Goal: Information Seeking & Learning: Find specific fact

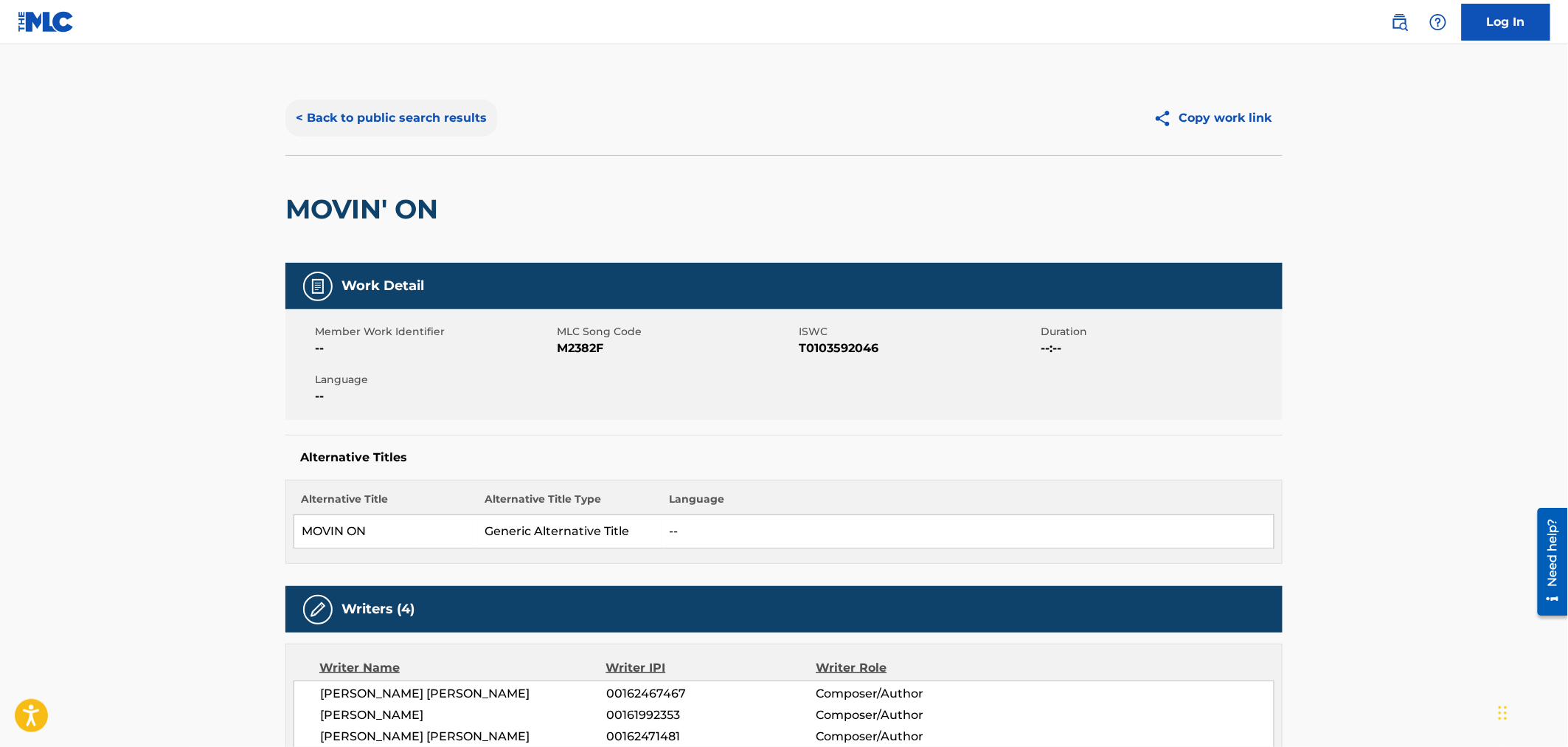
click at [399, 116] on button "< Back to public search results" at bounding box center [391, 118] width 212 height 36
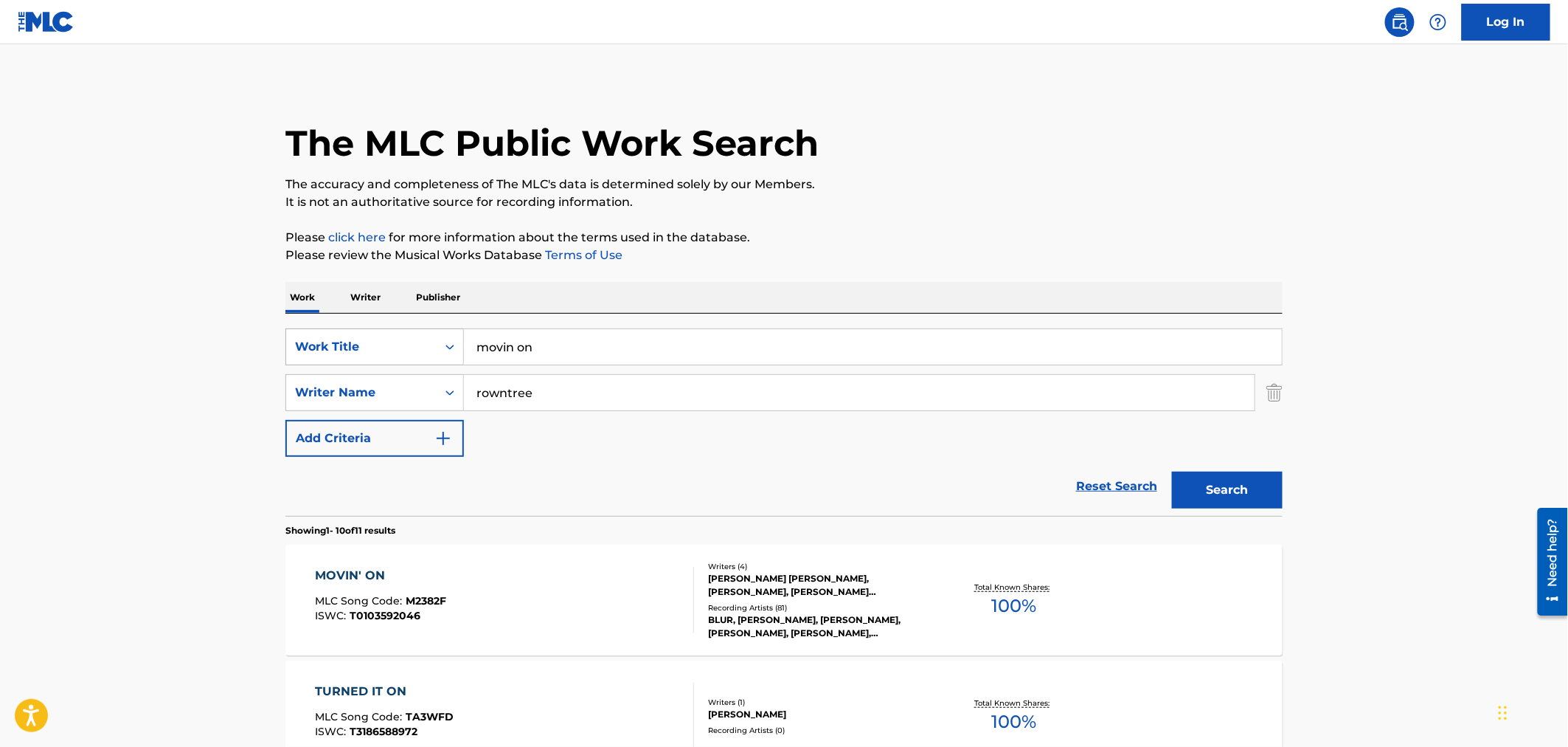
drag, startPoint x: 602, startPoint y: 341, endPoint x: 406, endPoint y: 342, distance: 196.0
click at [406, 342] on div "SearchWithCriteria4700509c-86f0-49a2-aa7c-397cd6e37774 Work Title movin on" at bounding box center [784, 346] width 997 height 36
type input "ain't no other"
drag, startPoint x: 614, startPoint y: 389, endPoint x: 587, endPoint y: 397, distance: 28.2
click at [587, 397] on input "rowntree" at bounding box center [859, 392] width 791 height 35
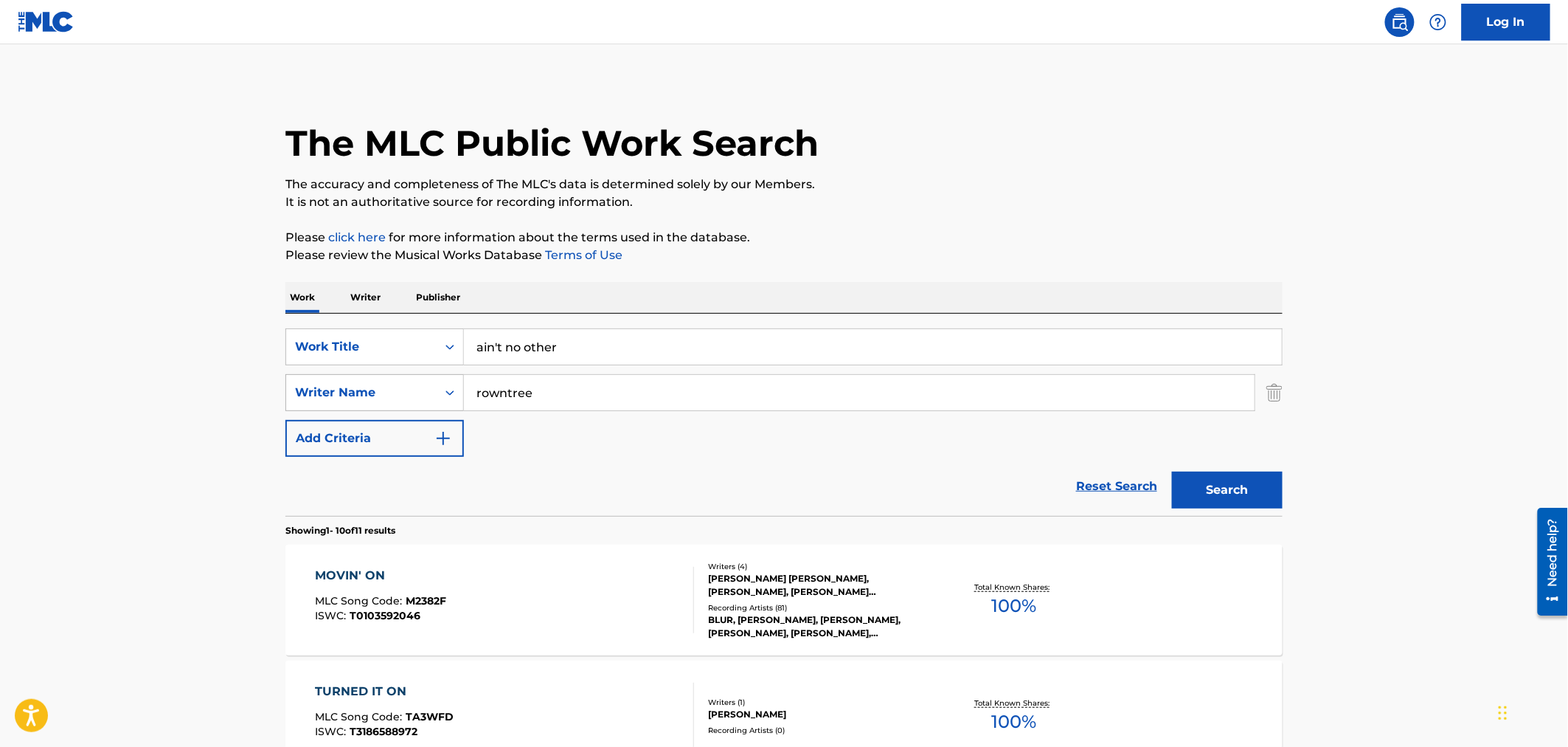
drag, startPoint x: 587, startPoint y: 397, endPoint x: 314, endPoint y: 382, distance: 273.4
click at [314, 382] on div "SearchWithCriteriae0aafde5-d4ae-49c4-b077-a70ecbfeb119 Writer Name rowntree" at bounding box center [784, 392] width 997 height 36
click at [1236, 498] on button "Search" at bounding box center [1227, 490] width 110 height 36
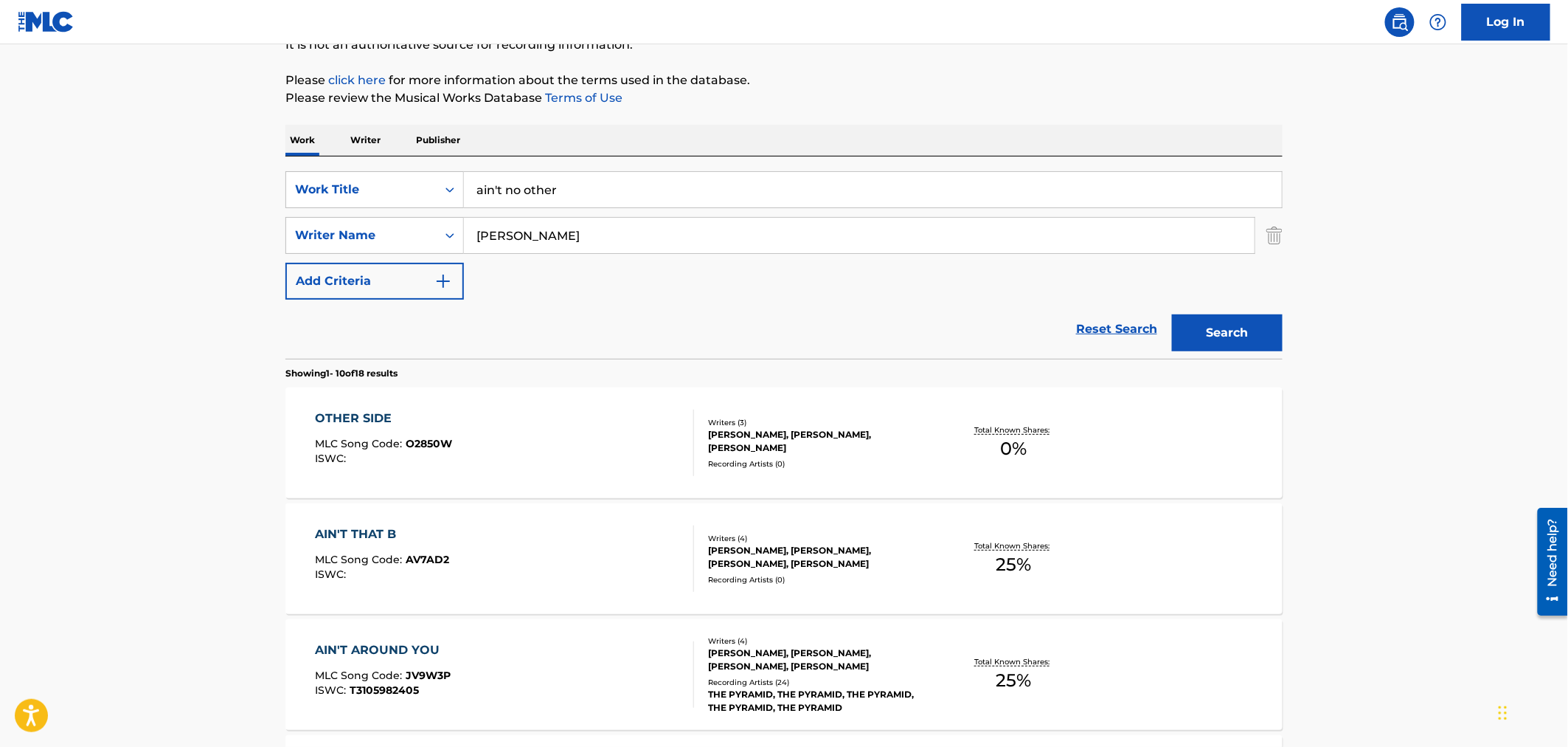
scroll to position [164, 0]
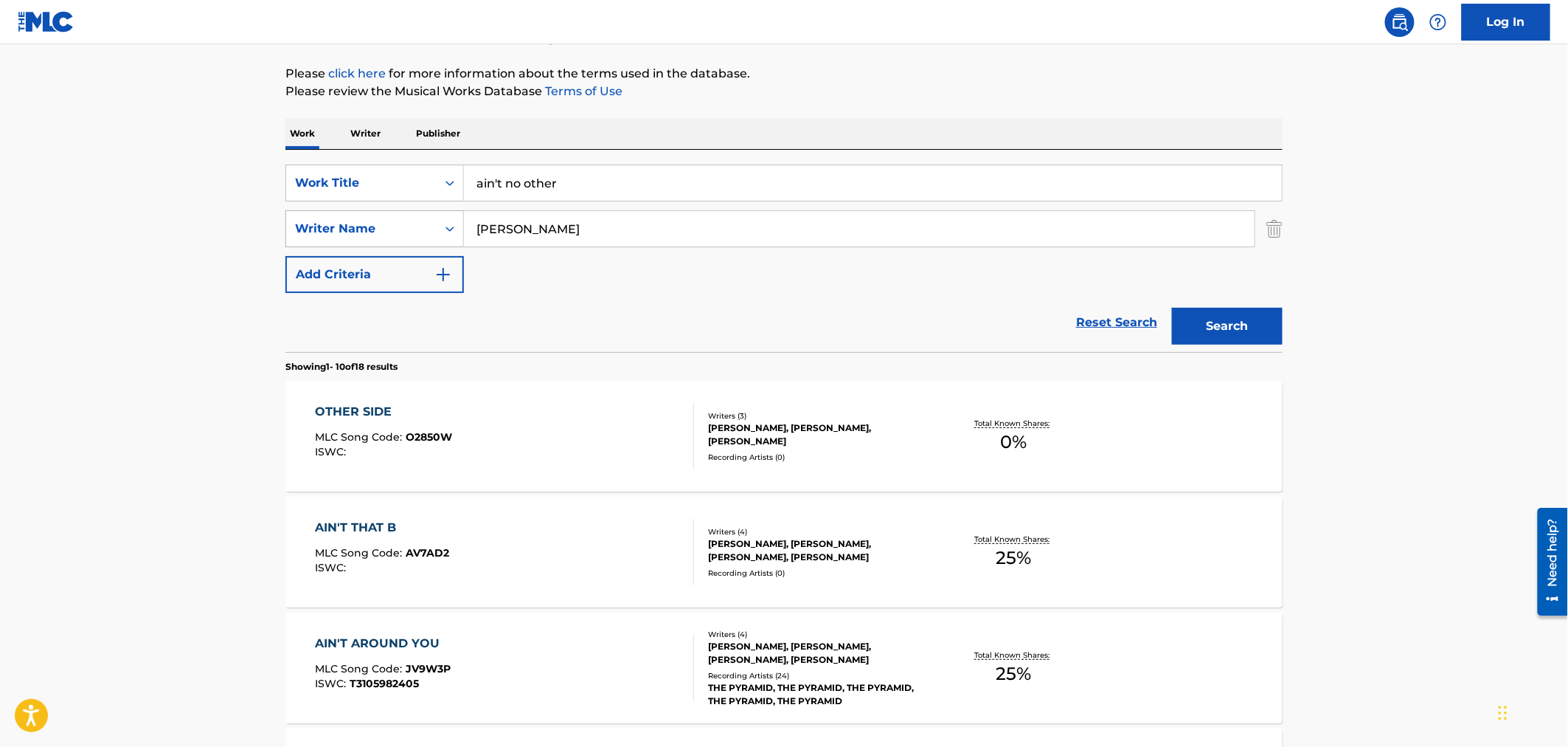
drag, startPoint x: 540, startPoint y: 223, endPoint x: 433, endPoint y: 216, distance: 107.2
click at [433, 216] on div "SearchWithCriteriae0aafde5-d4ae-49c4-b077-a70ecbfeb119 Writer Name [PERSON_NAME]" at bounding box center [784, 228] width 997 height 36
type input "[PERSON_NAME]"
click at [1243, 317] on button "Search" at bounding box center [1227, 326] width 110 height 36
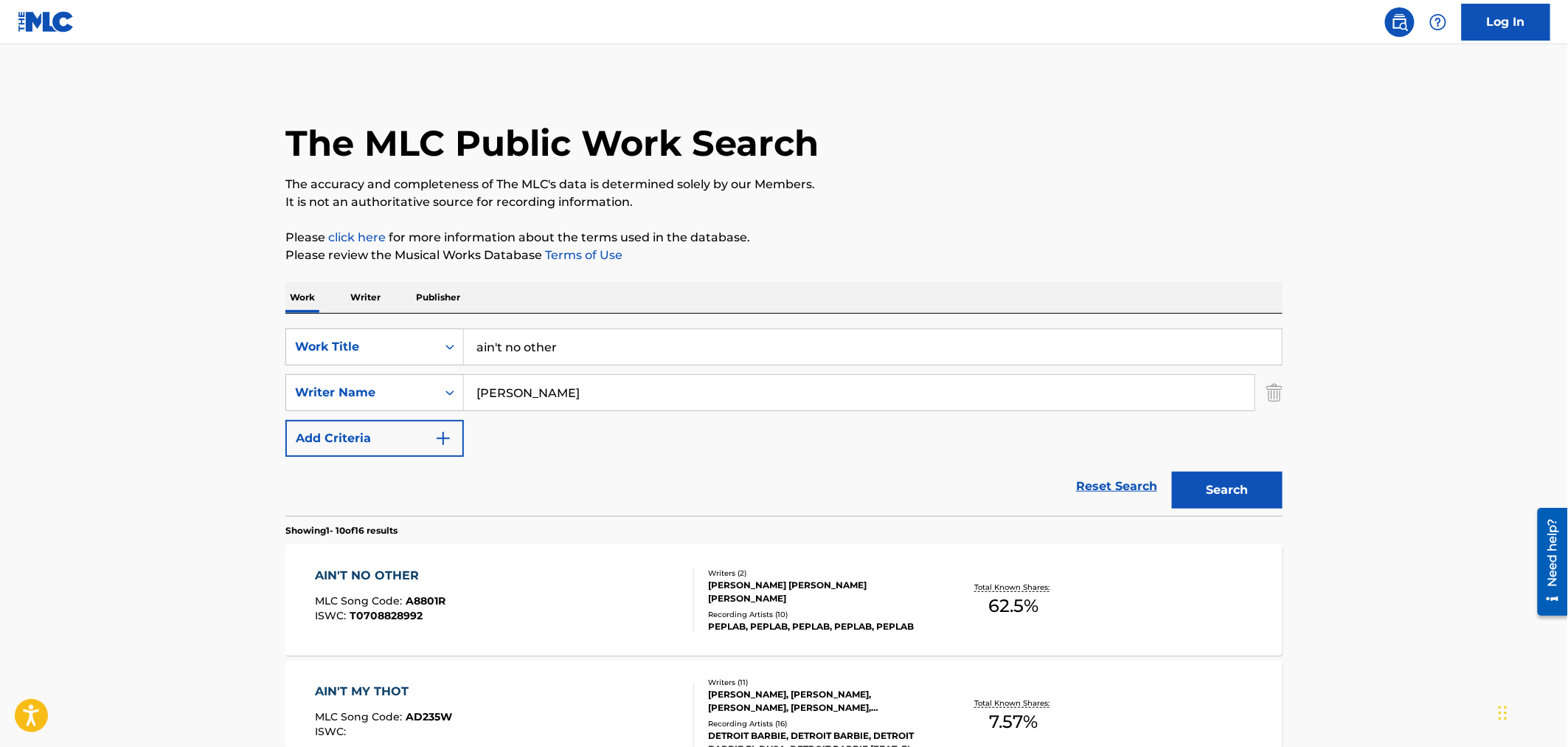
click at [893, 600] on div "[PERSON_NAME] [PERSON_NAME] [PERSON_NAME]" at bounding box center [819, 592] width 222 height 27
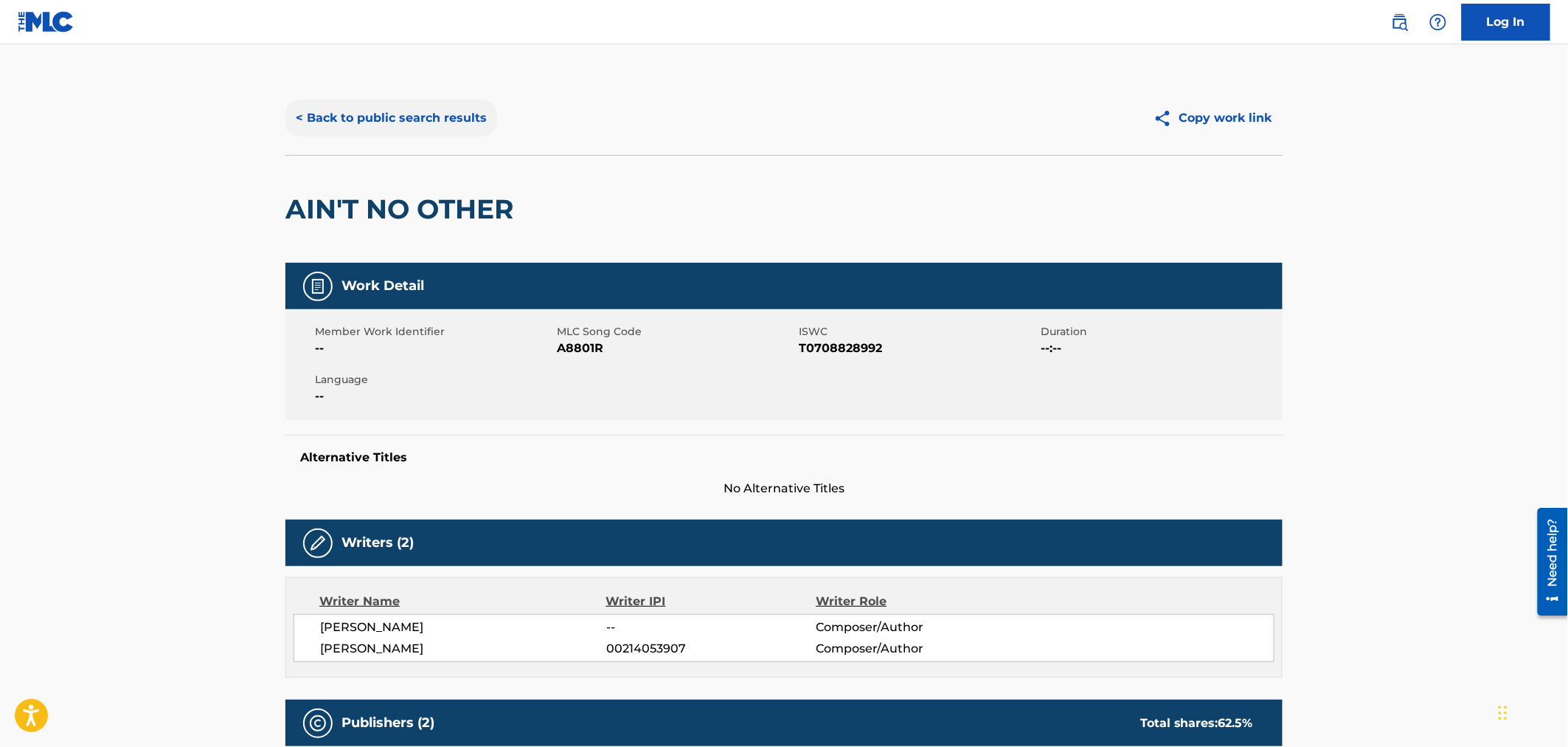
click at [433, 117] on button "< Back to public search results" at bounding box center [391, 118] width 212 height 36
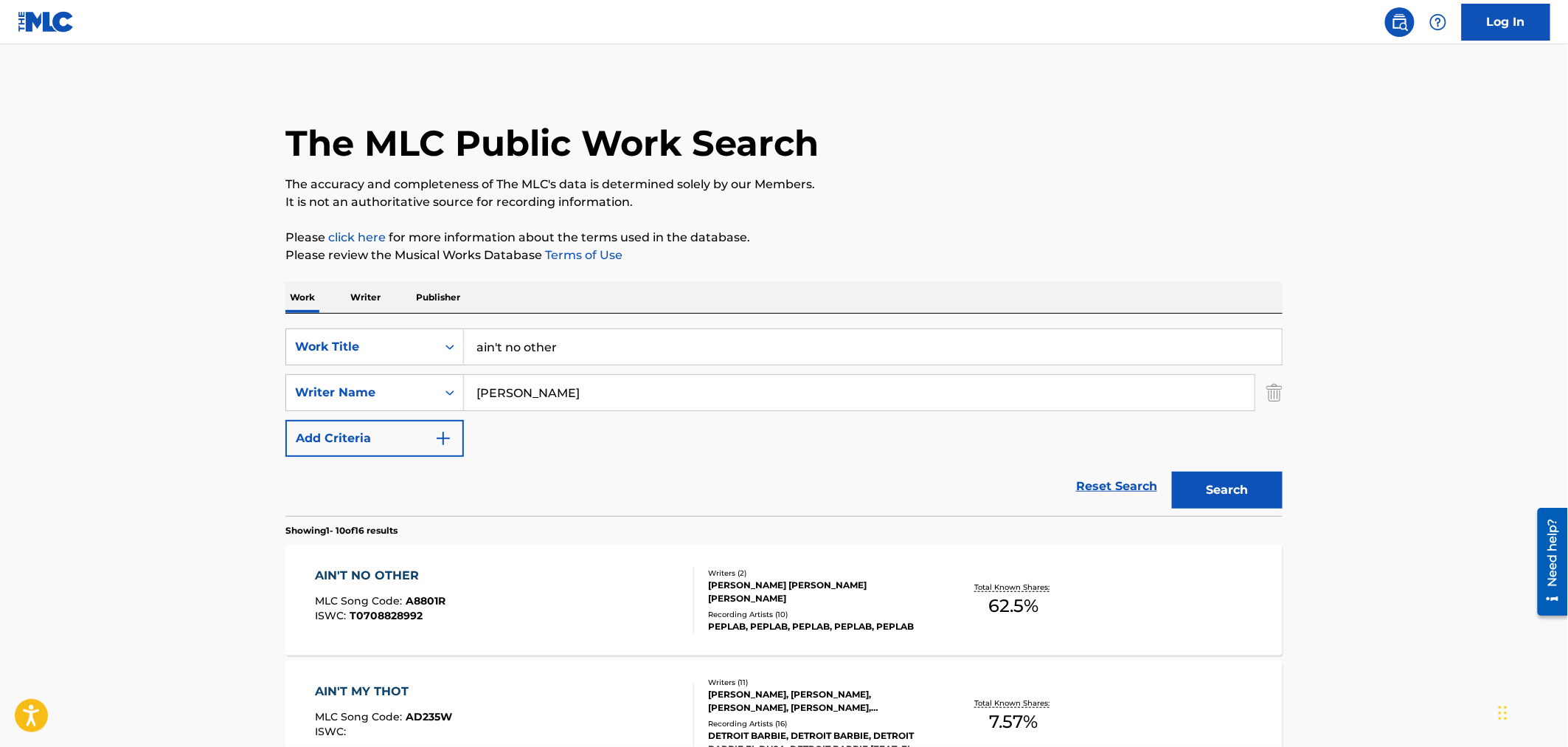
drag, startPoint x: 659, startPoint y: 333, endPoint x: 283, endPoint y: 339, distance: 376.0
type input "can i get some dap"
click at [1172, 472] on button "Search" at bounding box center [1227, 490] width 110 height 36
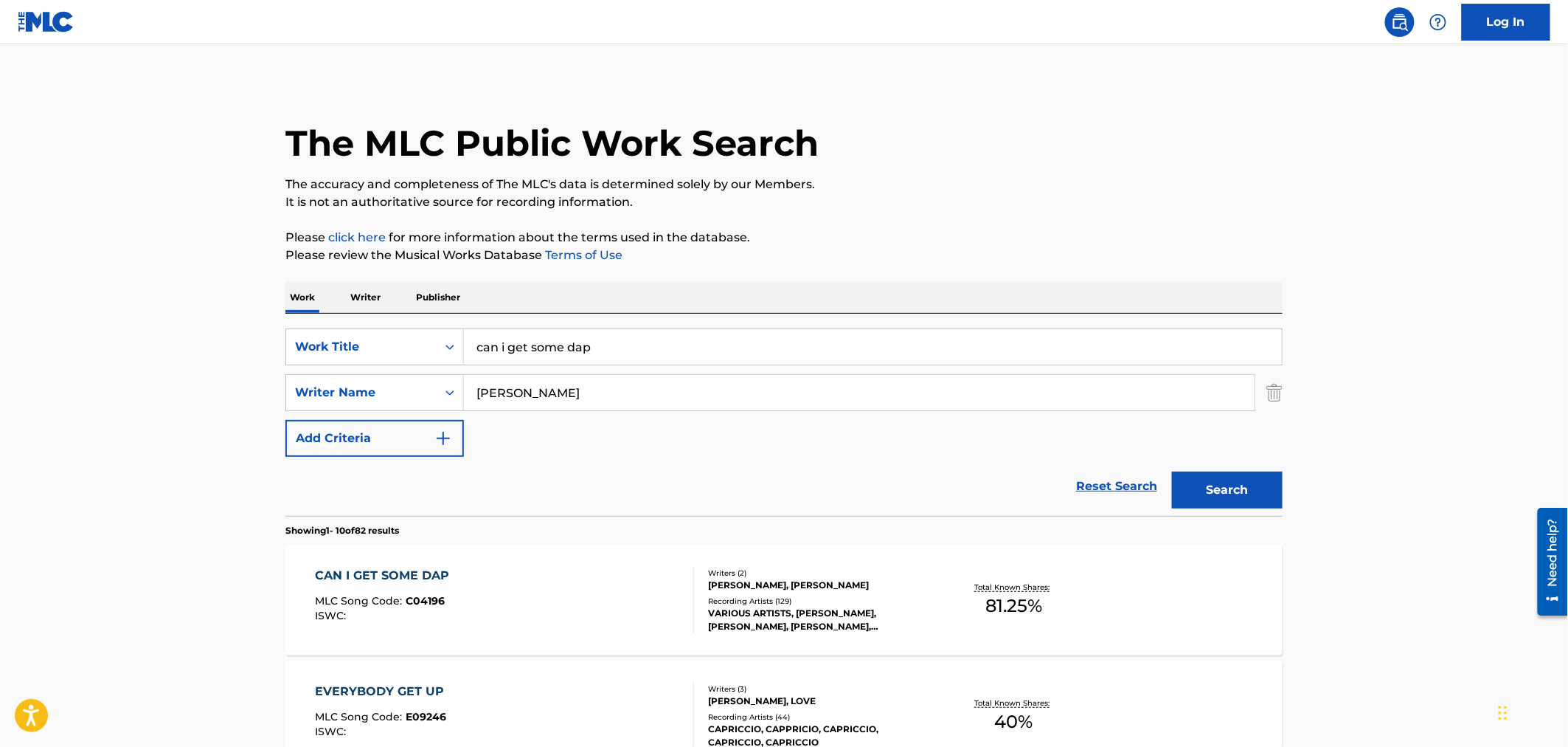
click at [821, 594] on div "Writers ( 2 ) [PERSON_NAME], [PERSON_NAME] Recording Artists ( 129 ) VARIOUS AR…" at bounding box center [812, 600] width 237 height 65
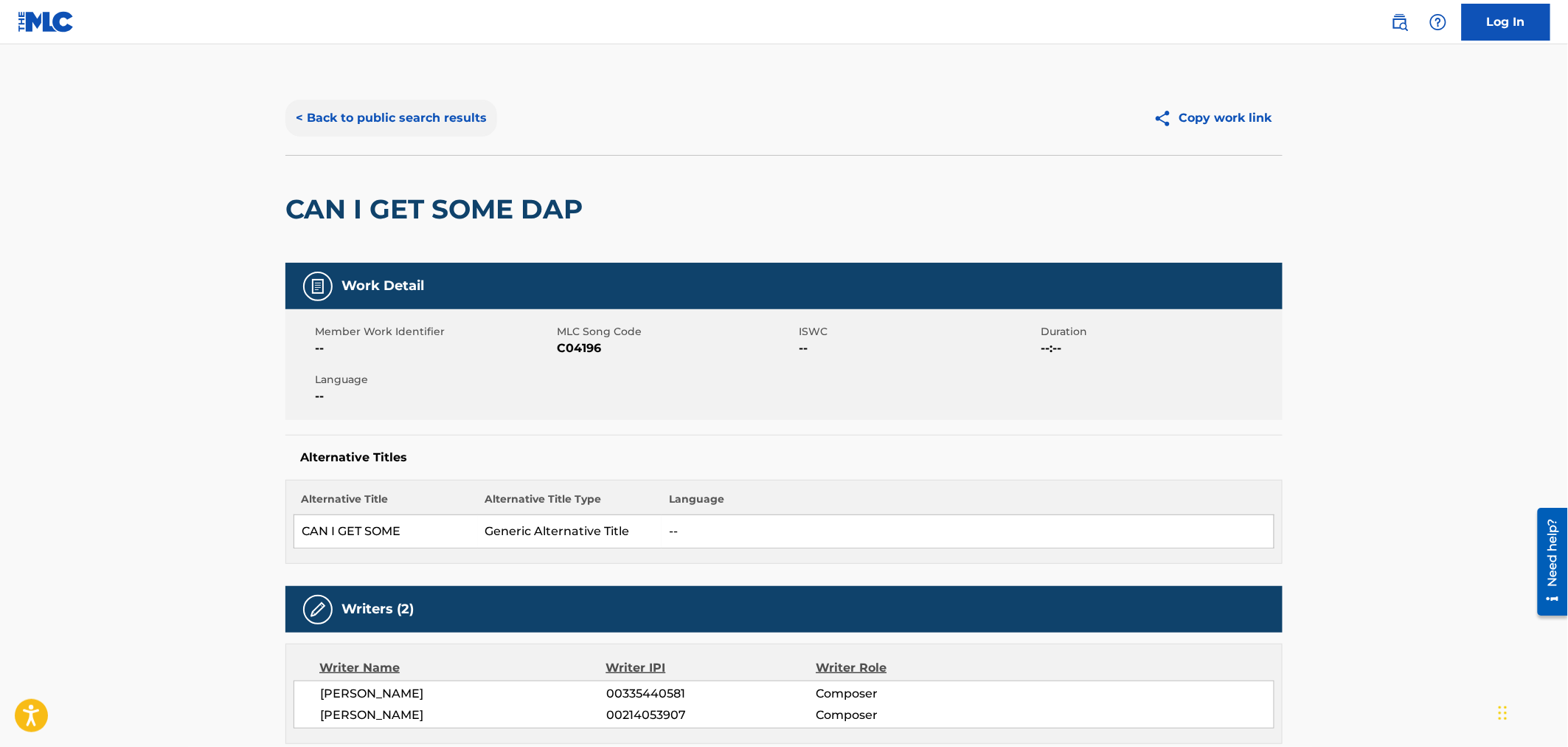
click at [469, 120] on button "< Back to public search results" at bounding box center [391, 118] width 212 height 36
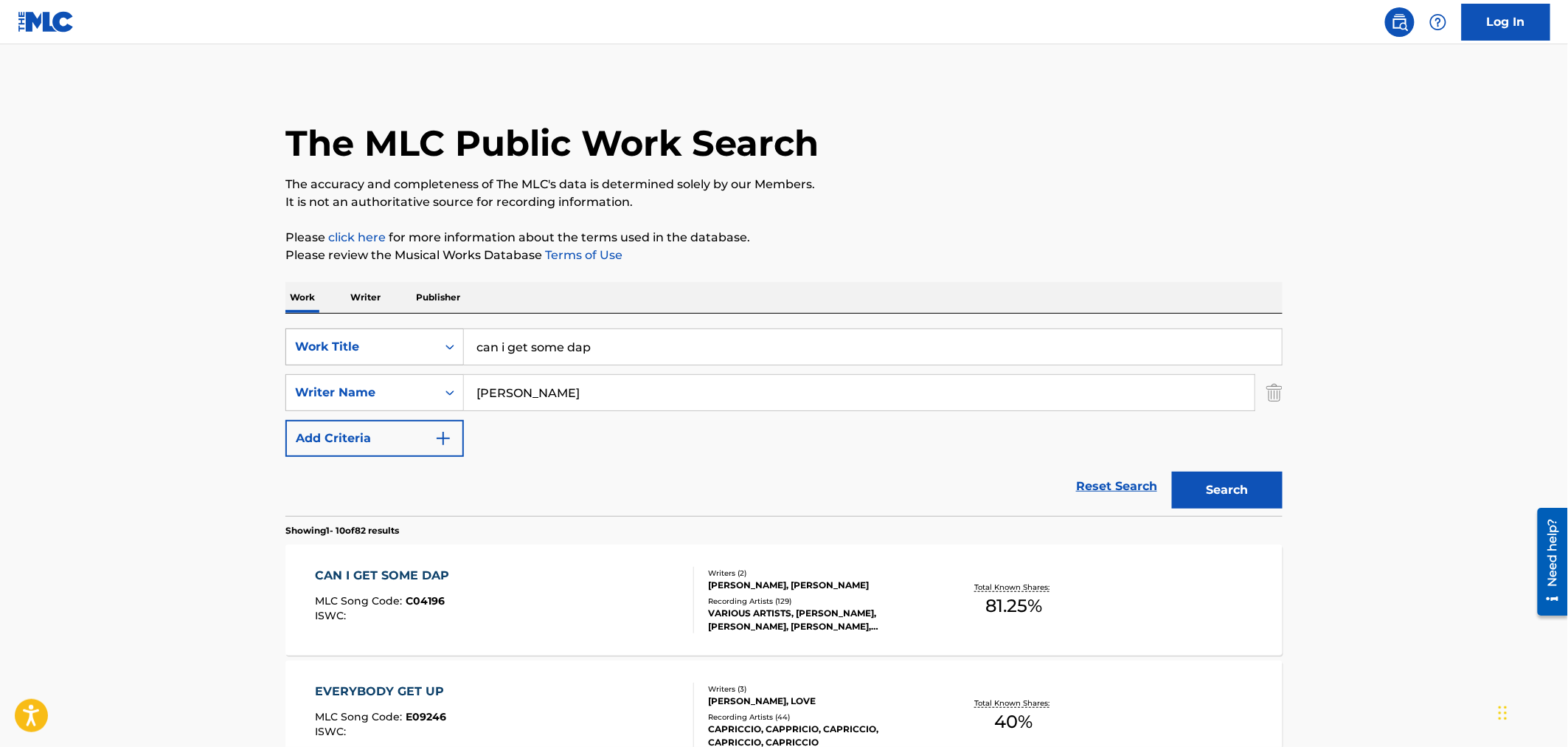
drag, startPoint x: 606, startPoint y: 351, endPoint x: 378, endPoint y: 347, distance: 228.0
click at [378, 347] on div "SearchWithCriteria4700509c-86f0-49a2-aa7c-397cd6e37774 Work Title can i get som…" at bounding box center [784, 346] width 997 height 36
click at [1172, 472] on button "Search" at bounding box center [1227, 490] width 110 height 36
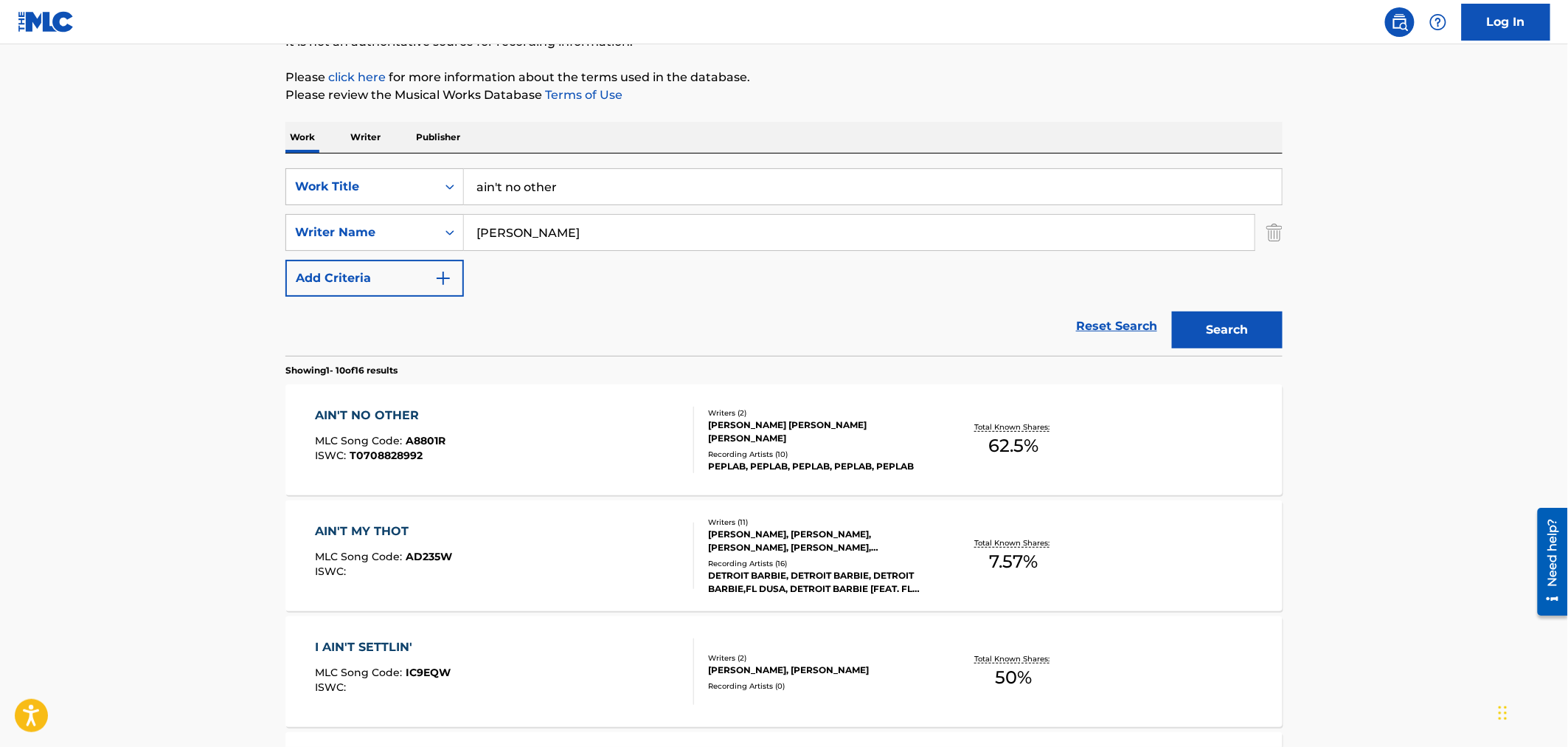
scroll to position [164, 0]
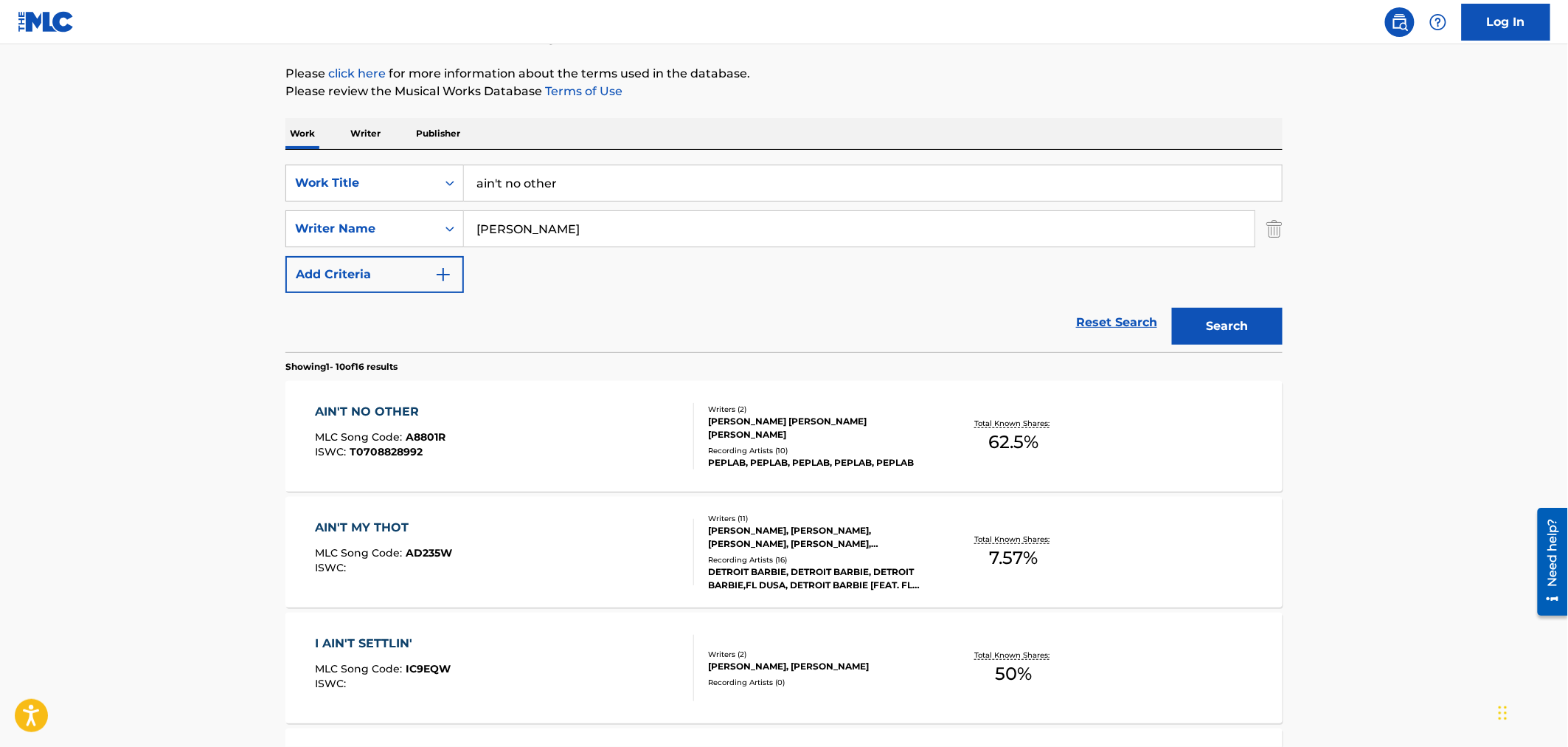
drag, startPoint x: 601, startPoint y: 179, endPoint x: 262, endPoint y: 165, distance: 339.3
click at [266, 165] on main "The MLC Public Work Search The accuracy and completeness of The MLC's data is d…" at bounding box center [784, 748] width 1568 height 1737
type input "I am the lyte"
click at [1205, 325] on button "Search" at bounding box center [1227, 326] width 110 height 36
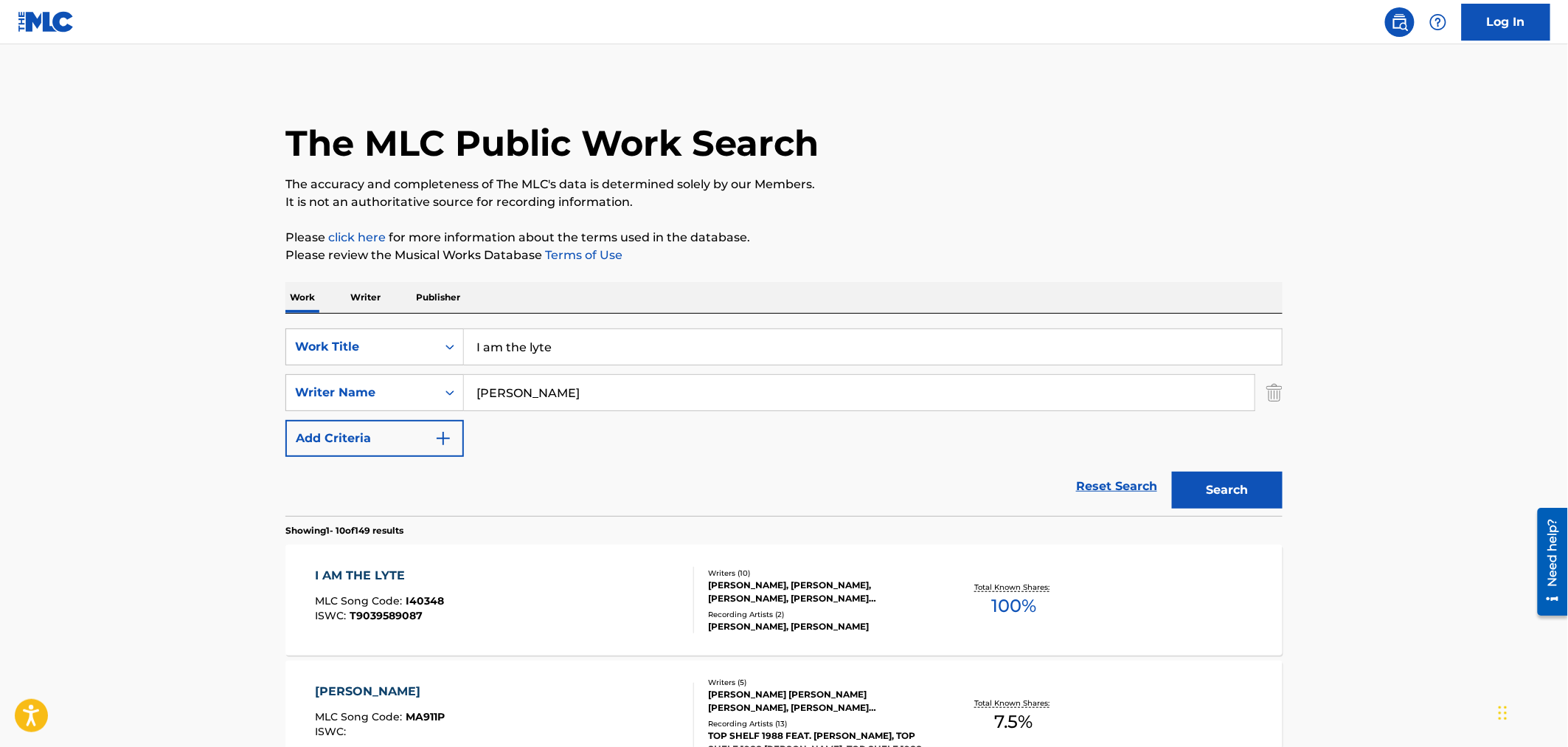
click at [865, 615] on div "Recording Artists ( 2 )" at bounding box center [819, 615] width 222 height 12
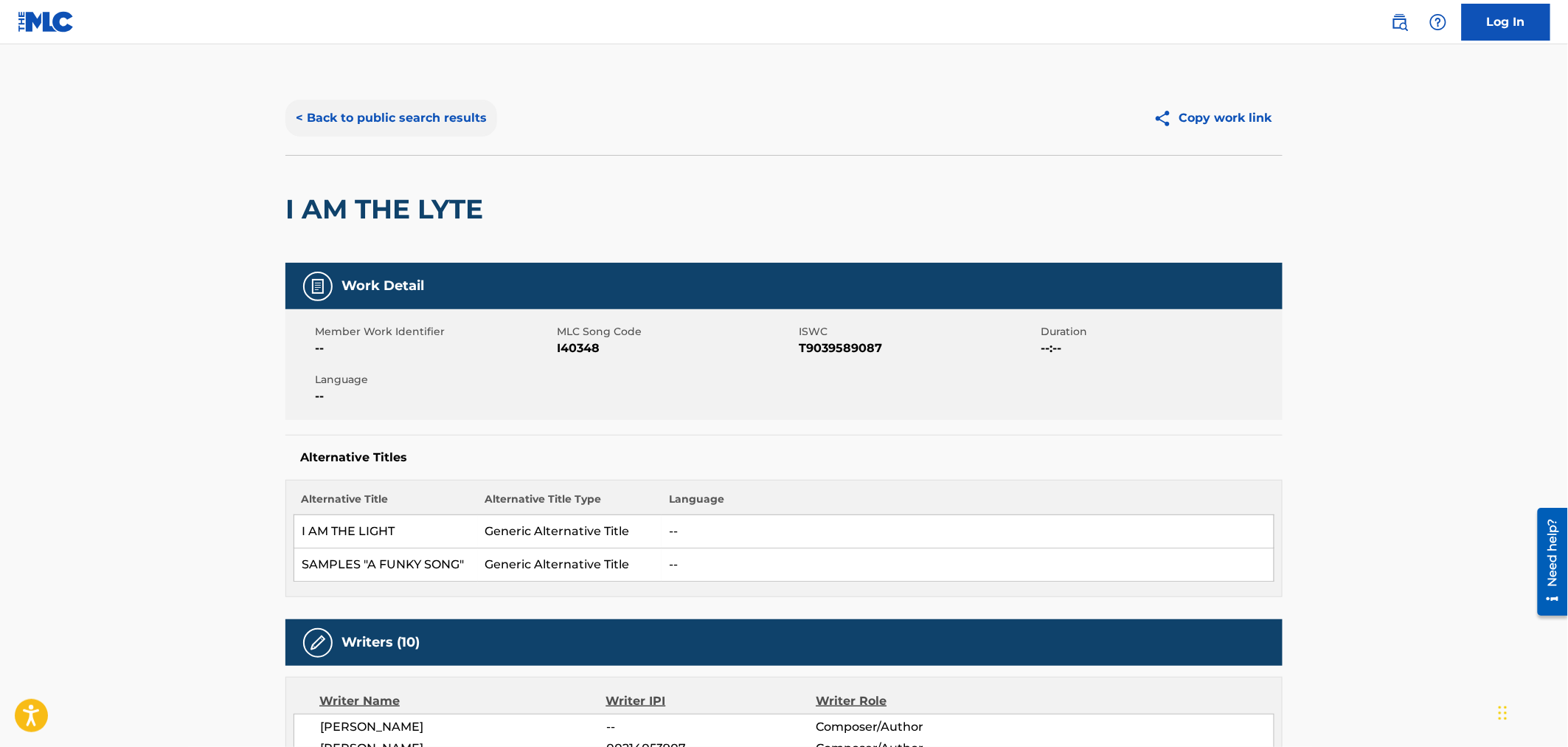
click at [379, 114] on button "< Back to public search results" at bounding box center [391, 118] width 212 height 36
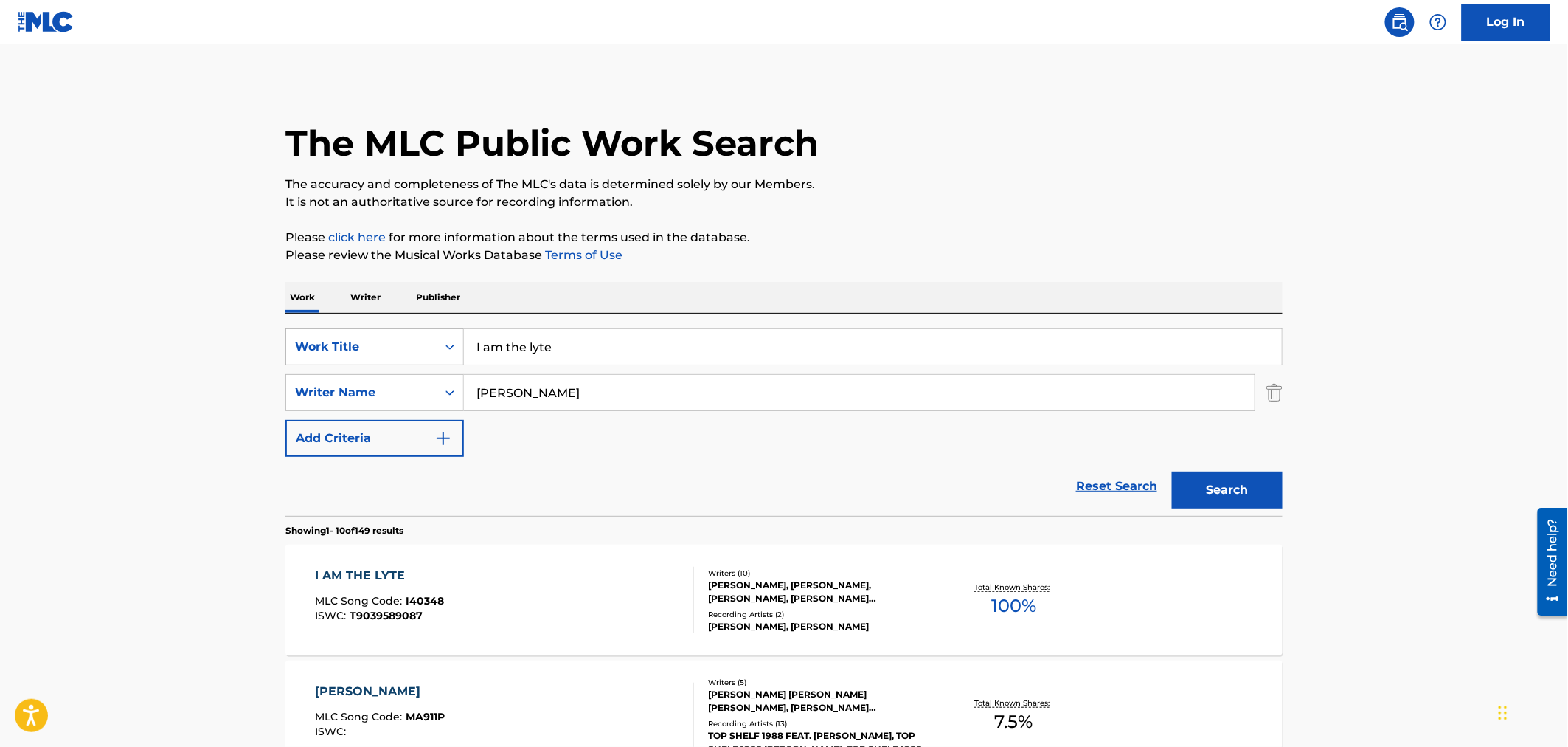
drag, startPoint x: 562, startPoint y: 357, endPoint x: 396, endPoint y: 337, distance: 167.2
click at [396, 337] on div "SearchWithCriteria4700509c-86f0-49a2-aa7c-397cd6e37774 Work Title I am the lyte" at bounding box center [784, 346] width 997 height 36
type input "I go on"
click at [1247, 474] on button "Search" at bounding box center [1227, 490] width 110 height 36
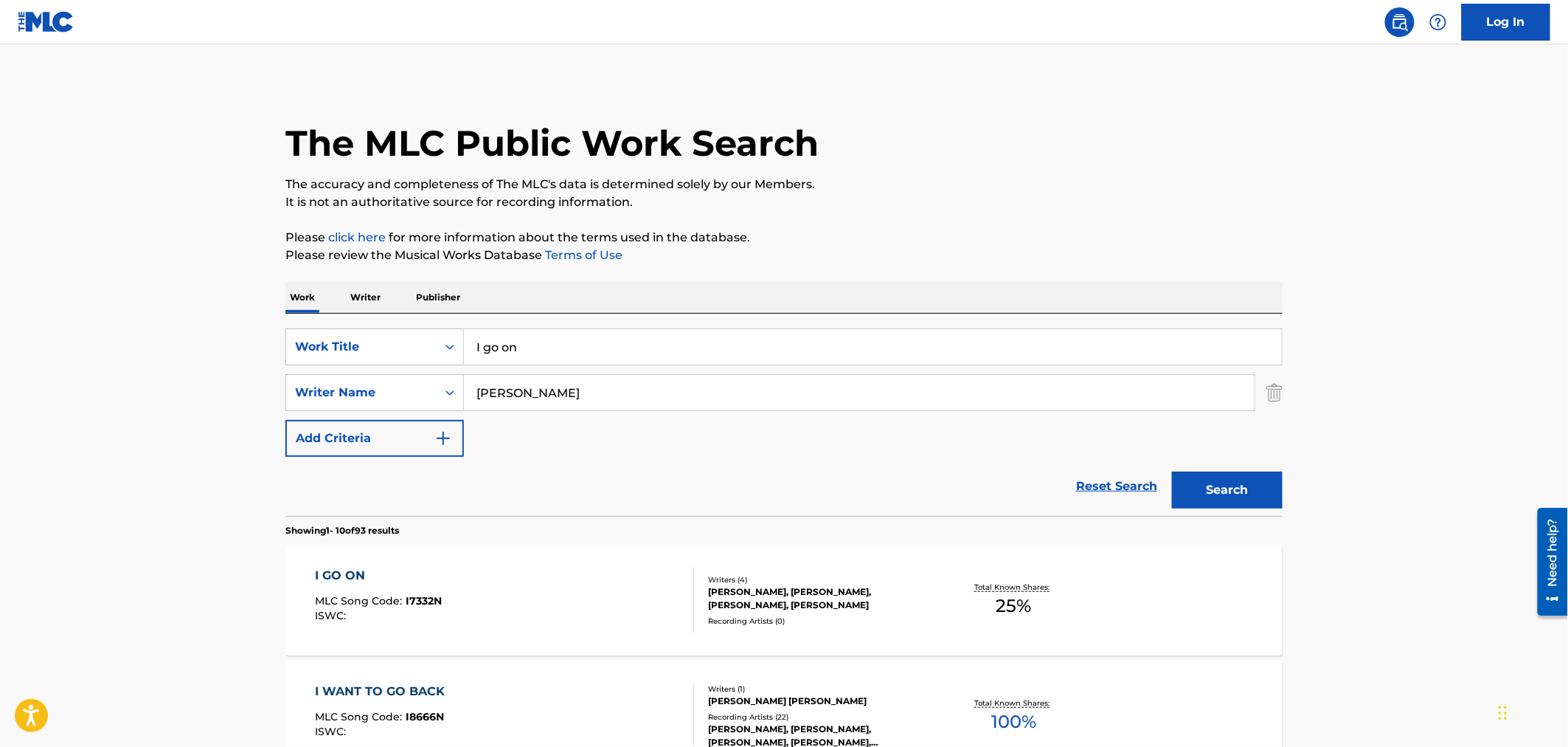
click at [1139, 620] on div "I GO ON MLC Song Code : I7332N ISWC : Writers ( 4 ) [PERSON_NAME], [PERSON_NAME…" at bounding box center [784, 599] width 997 height 110
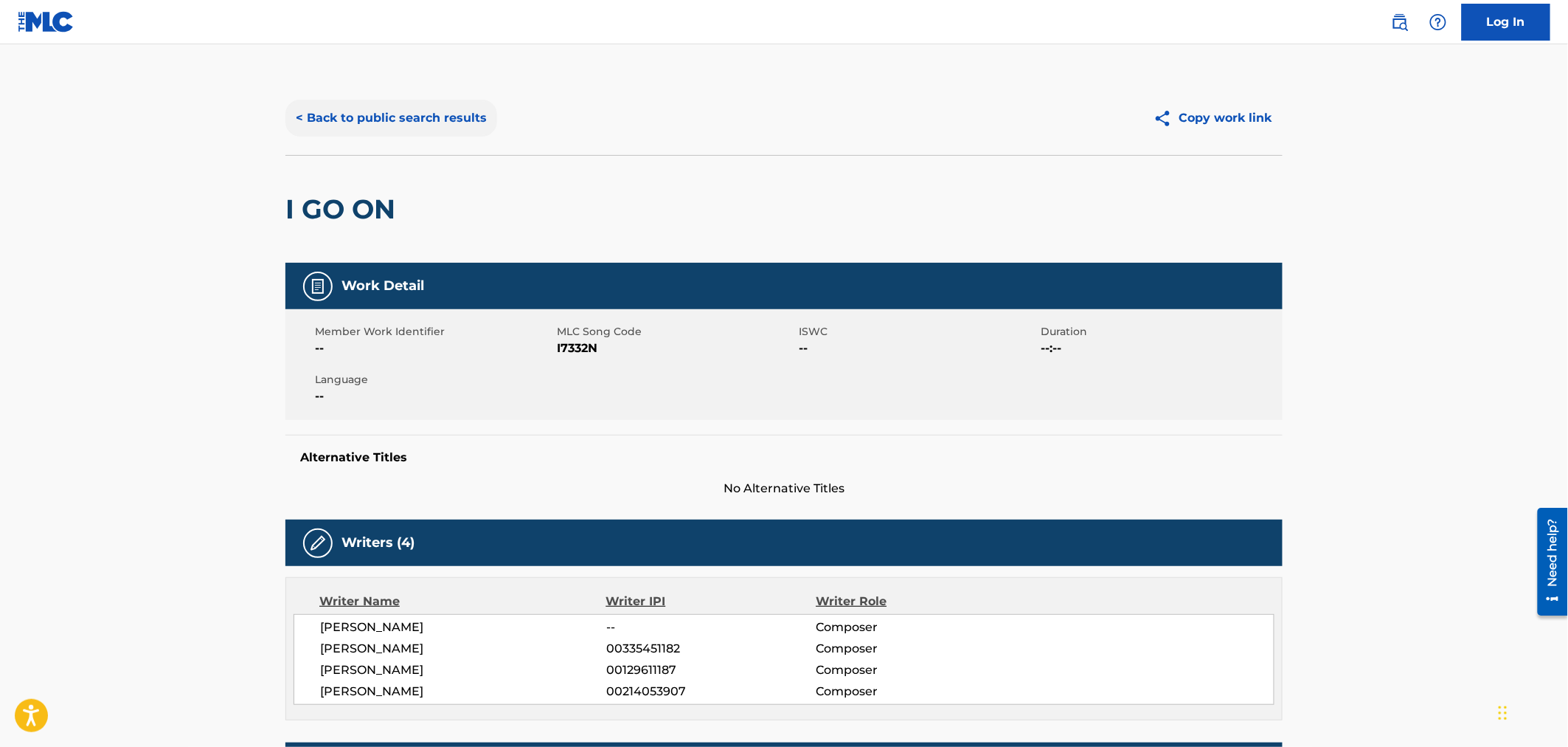
click at [465, 105] on button "< Back to public search results" at bounding box center [391, 118] width 212 height 36
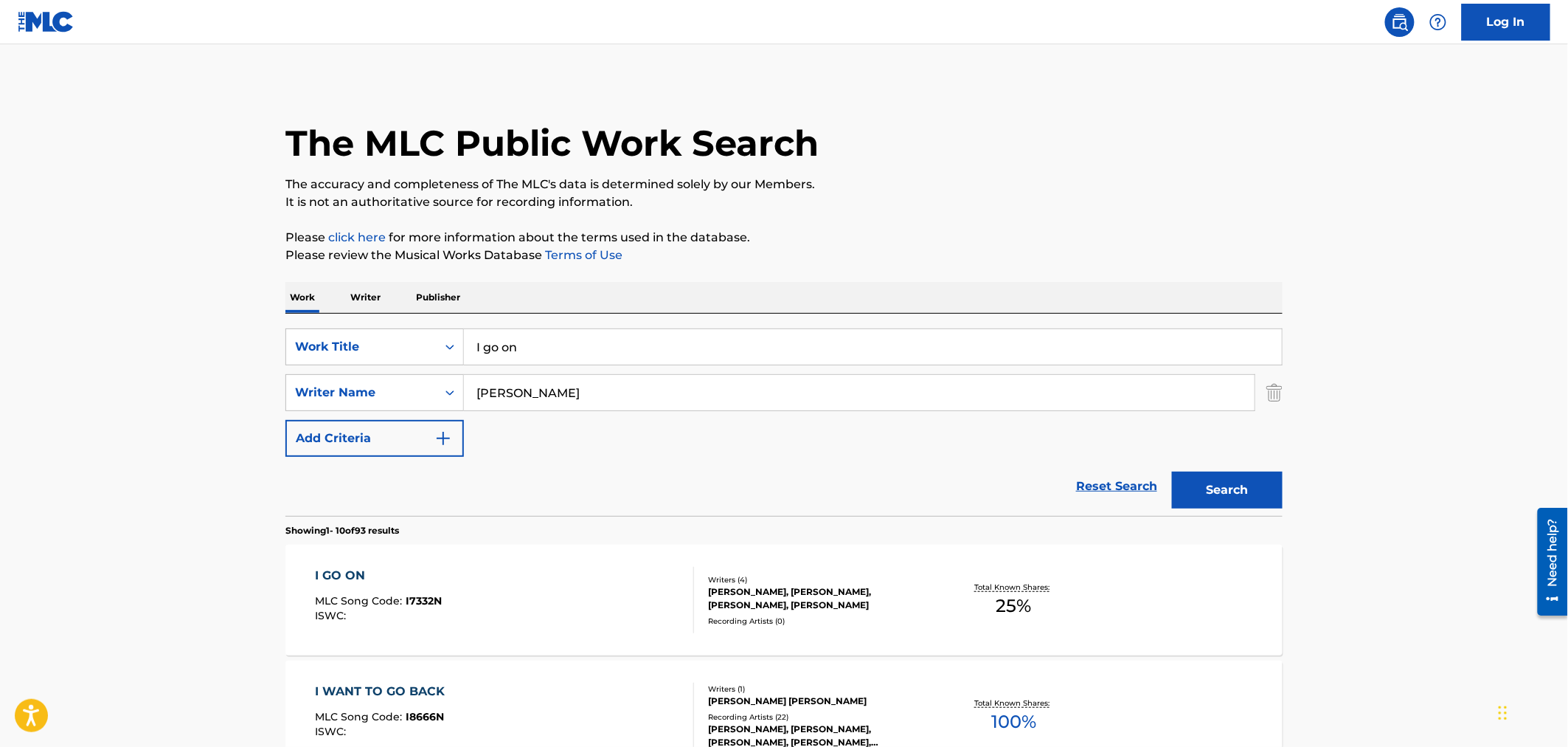
drag, startPoint x: 588, startPoint y: 347, endPoint x: 273, endPoint y: 337, distance: 315.2
type input "like a virgin"
click at [1259, 489] on button "Search" at bounding box center [1227, 490] width 110 height 36
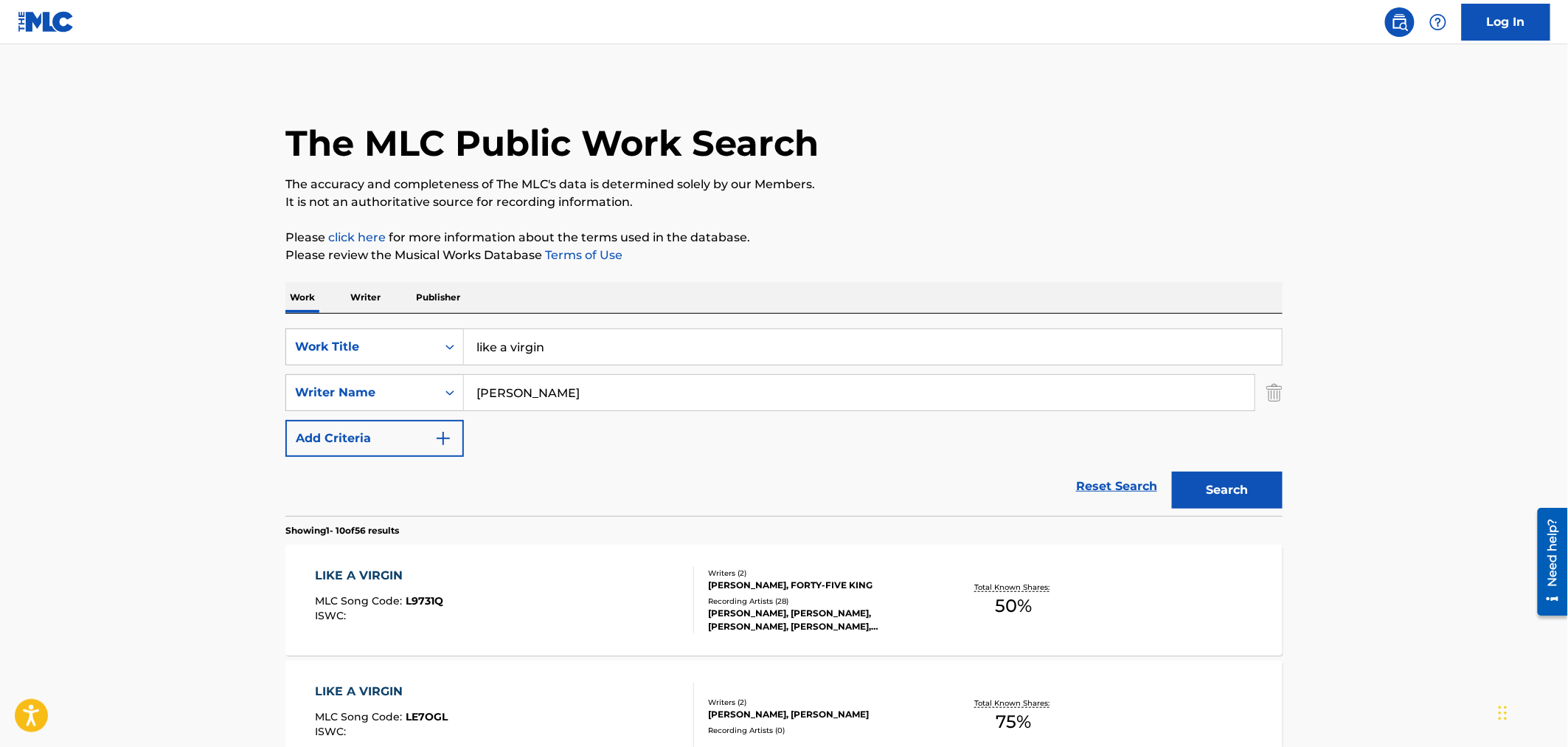
click at [1188, 625] on div "LIKE A VIRGIN MLC Song Code : L9731Q ISWC : Writers ( 2 ) [PERSON_NAME], FORTY-…" at bounding box center [784, 599] width 997 height 110
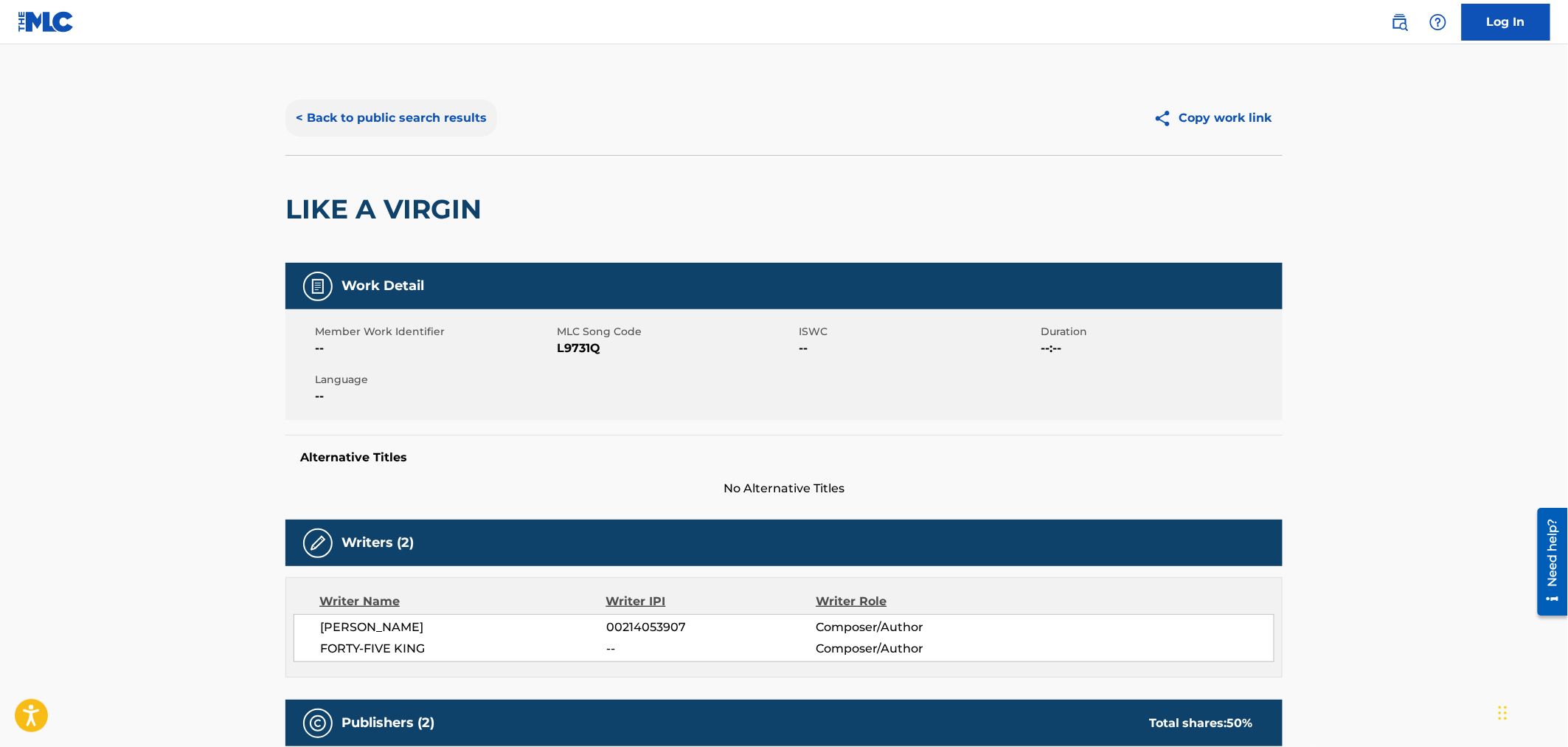
click at [445, 107] on button "< Back to public search results" at bounding box center [391, 118] width 212 height 36
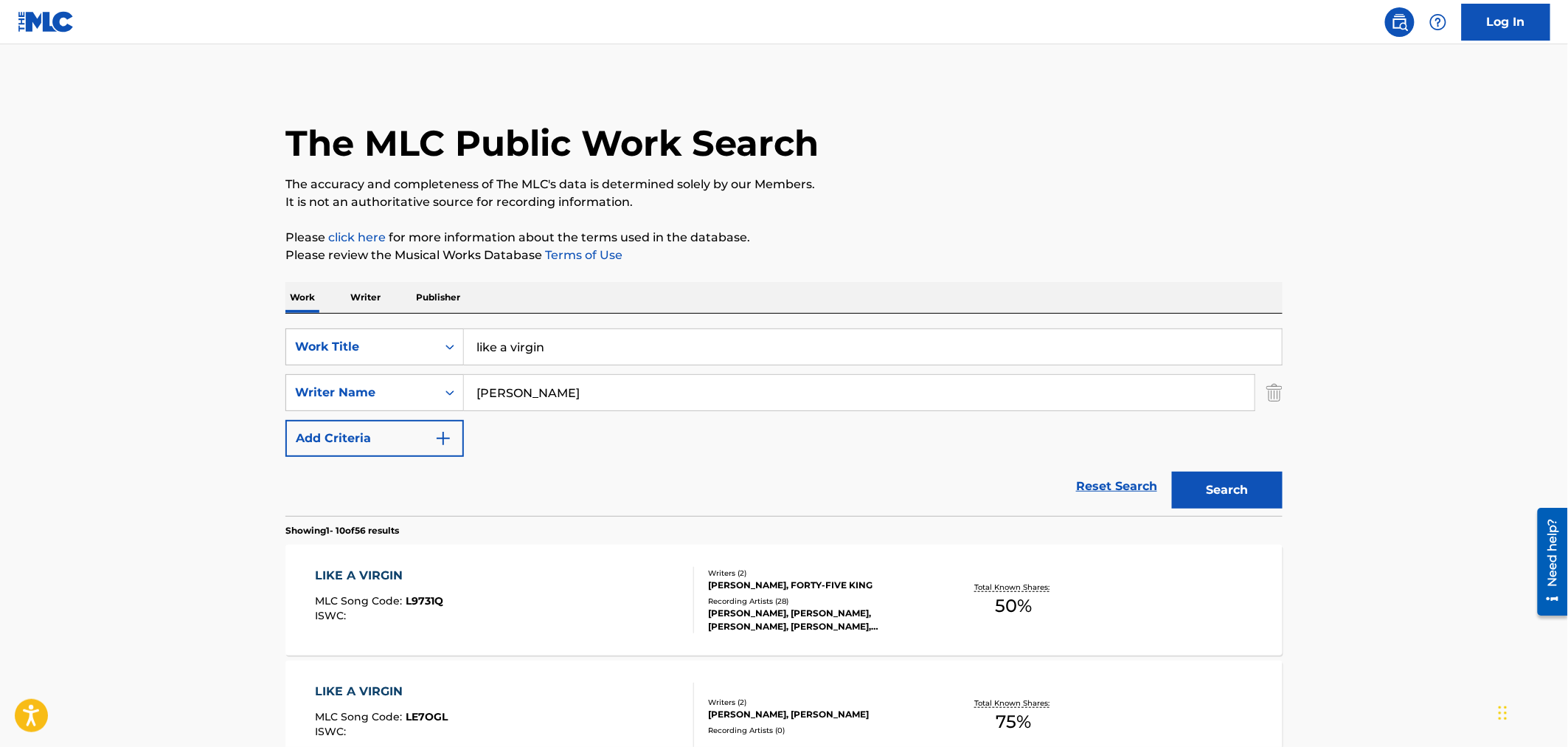
drag, startPoint x: 610, startPoint y: 347, endPoint x: 126, endPoint y: 315, distance: 485.1
type input "[PERSON_NAME]"
click at [1254, 495] on button "Search" at bounding box center [1227, 490] width 110 height 36
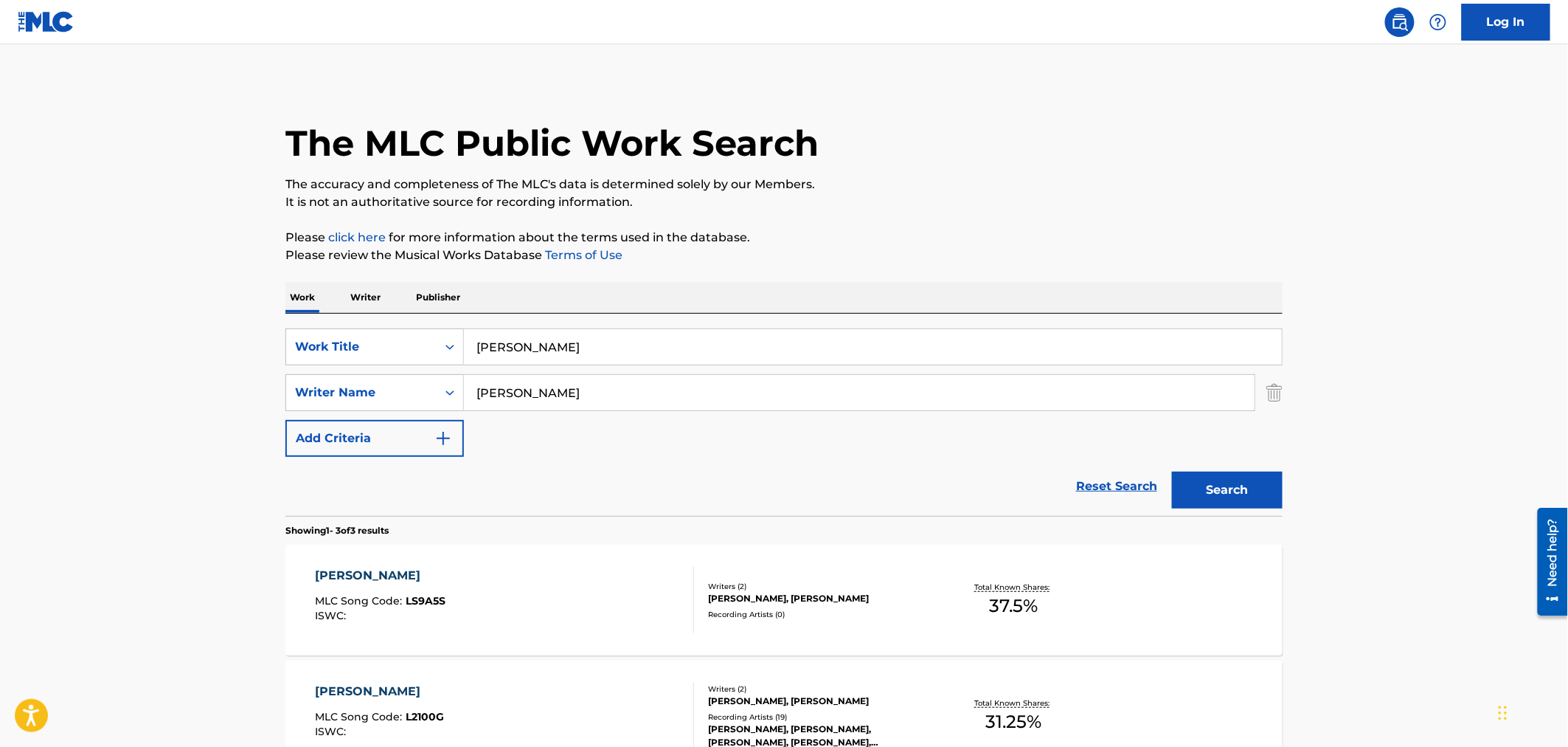
click at [865, 611] on div "Recording Artists ( 0 )" at bounding box center [819, 615] width 222 height 12
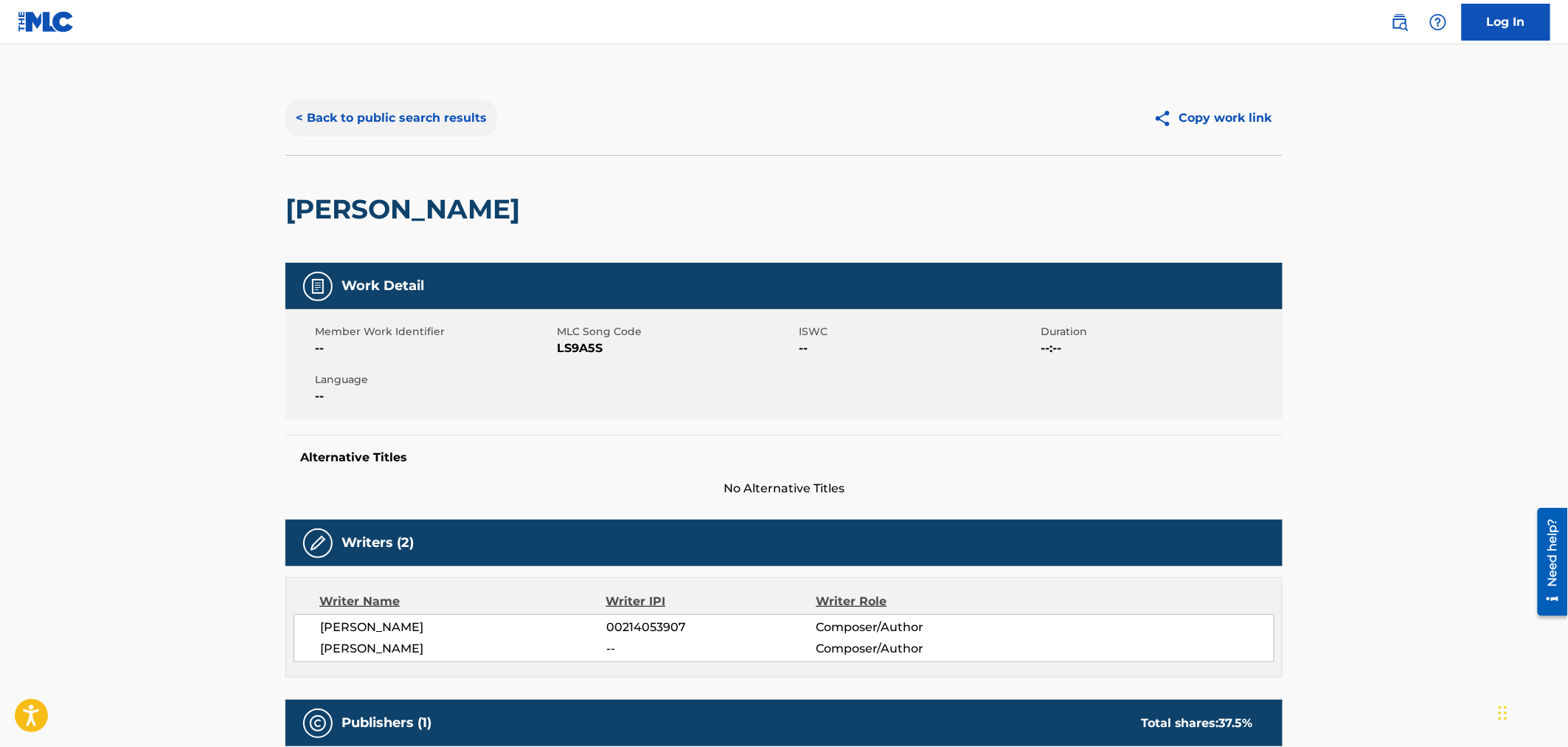
click at [400, 118] on button "< Back to public search results" at bounding box center [391, 118] width 212 height 36
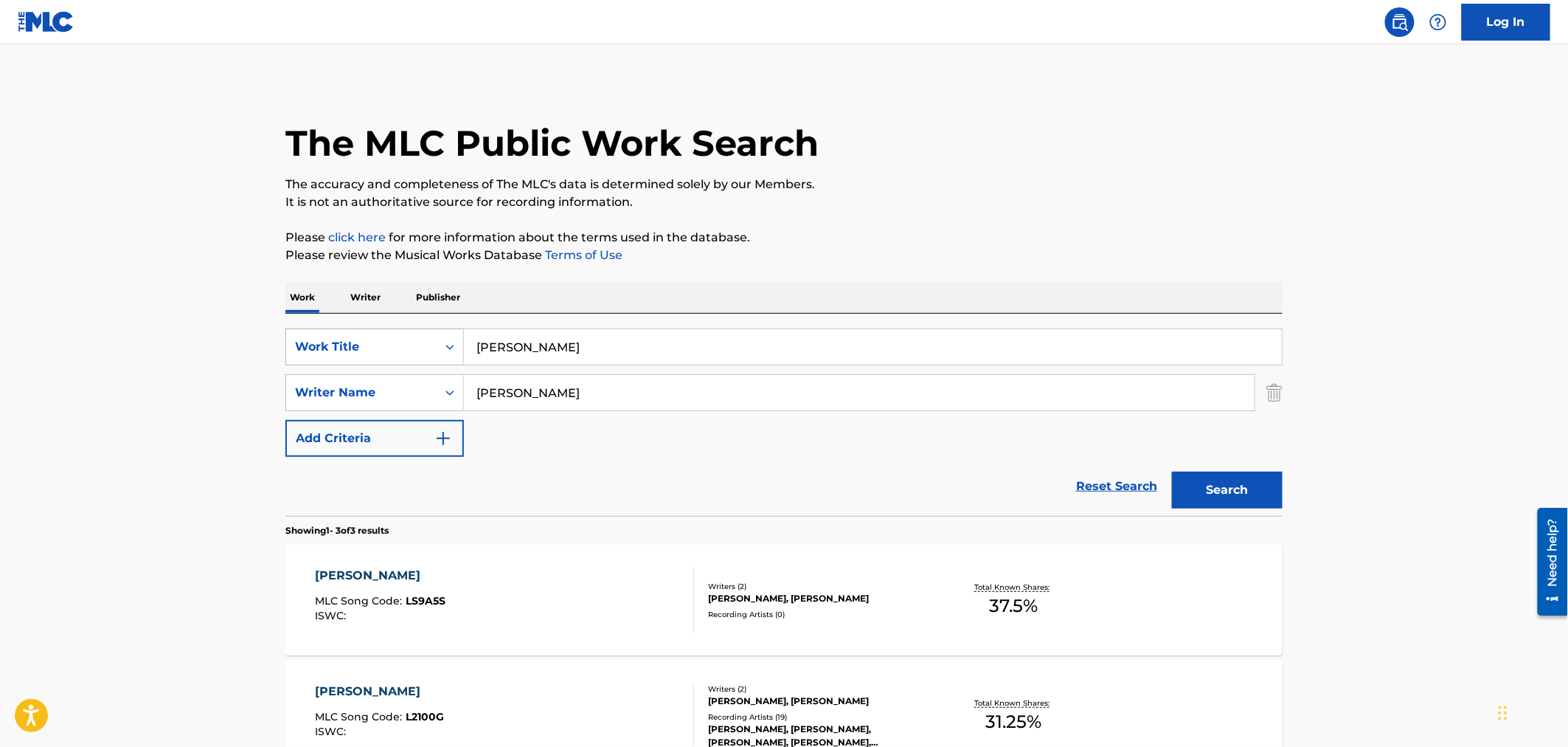
drag, startPoint x: 565, startPoint y: 357, endPoint x: 392, endPoint y: 338, distance: 174.0
click at [392, 338] on div "SearchWithCriteria4700509c-86f0-49a2-aa7c-397cd6e37774 Work Title [PERSON_NAME]" at bounding box center [784, 346] width 997 height 36
type input "[PERSON_NAME] likes swing"
click at [1262, 485] on button "Search" at bounding box center [1227, 490] width 110 height 36
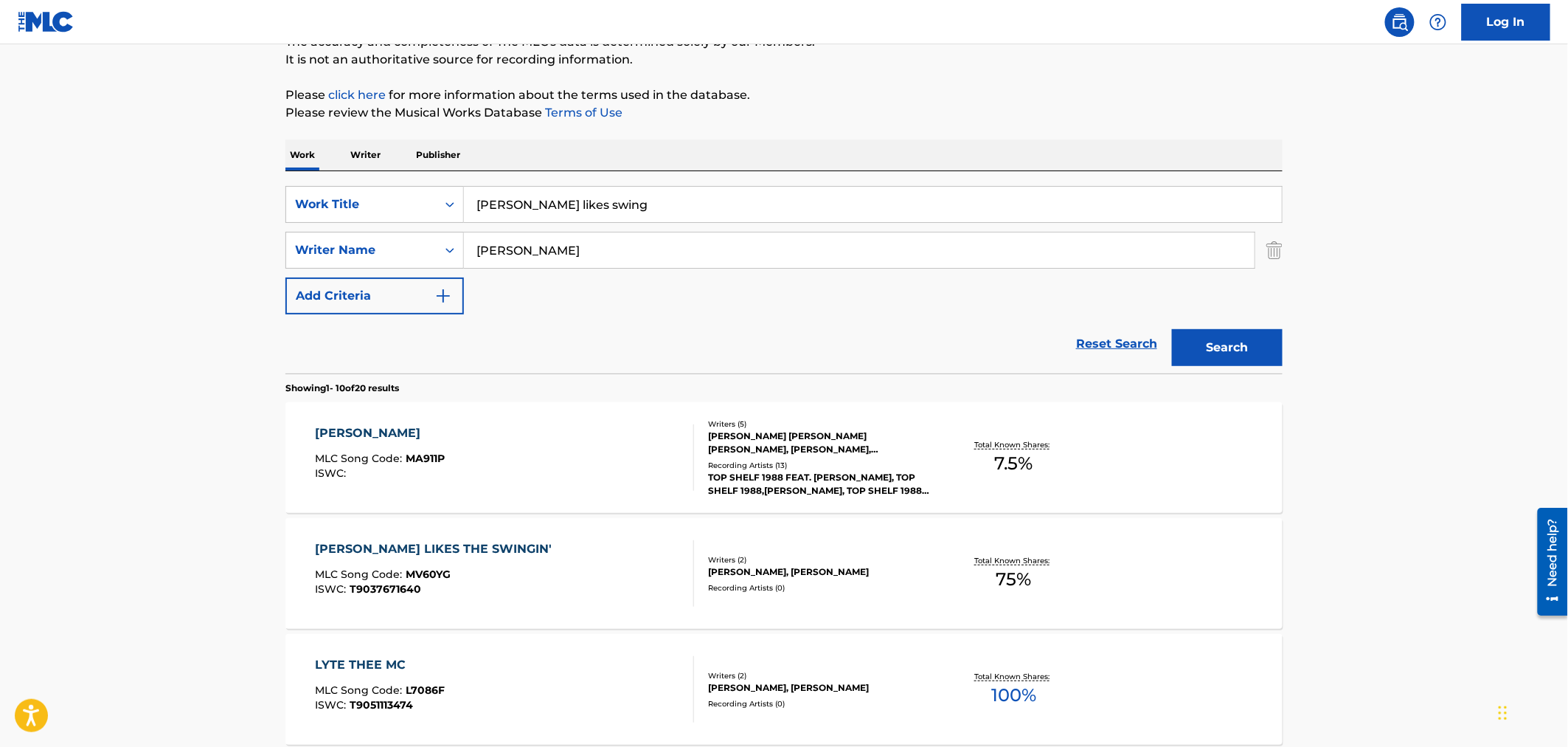
scroll to position [164, 0]
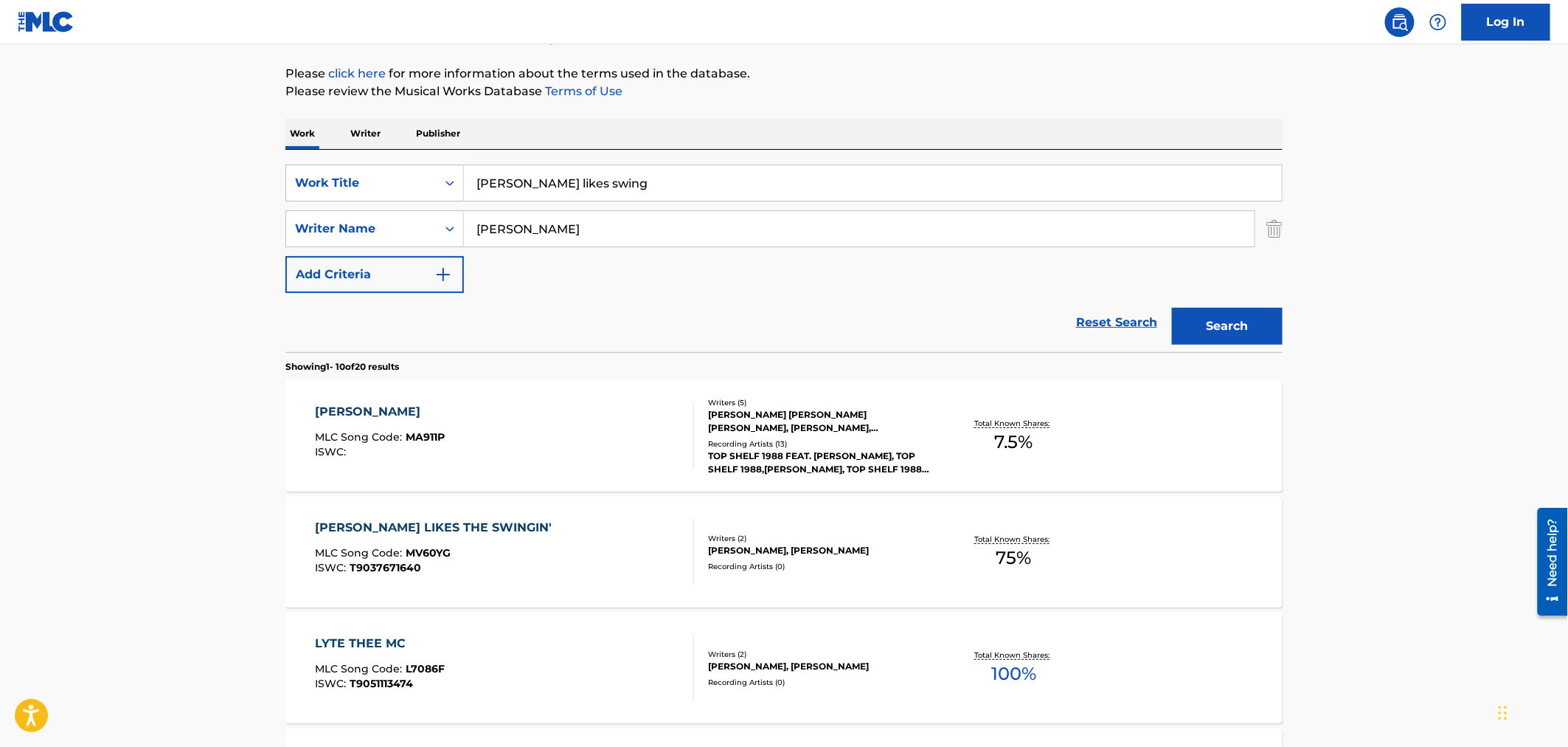
click at [849, 570] on div "Recording Artists ( 0 )" at bounding box center [819, 567] width 222 height 12
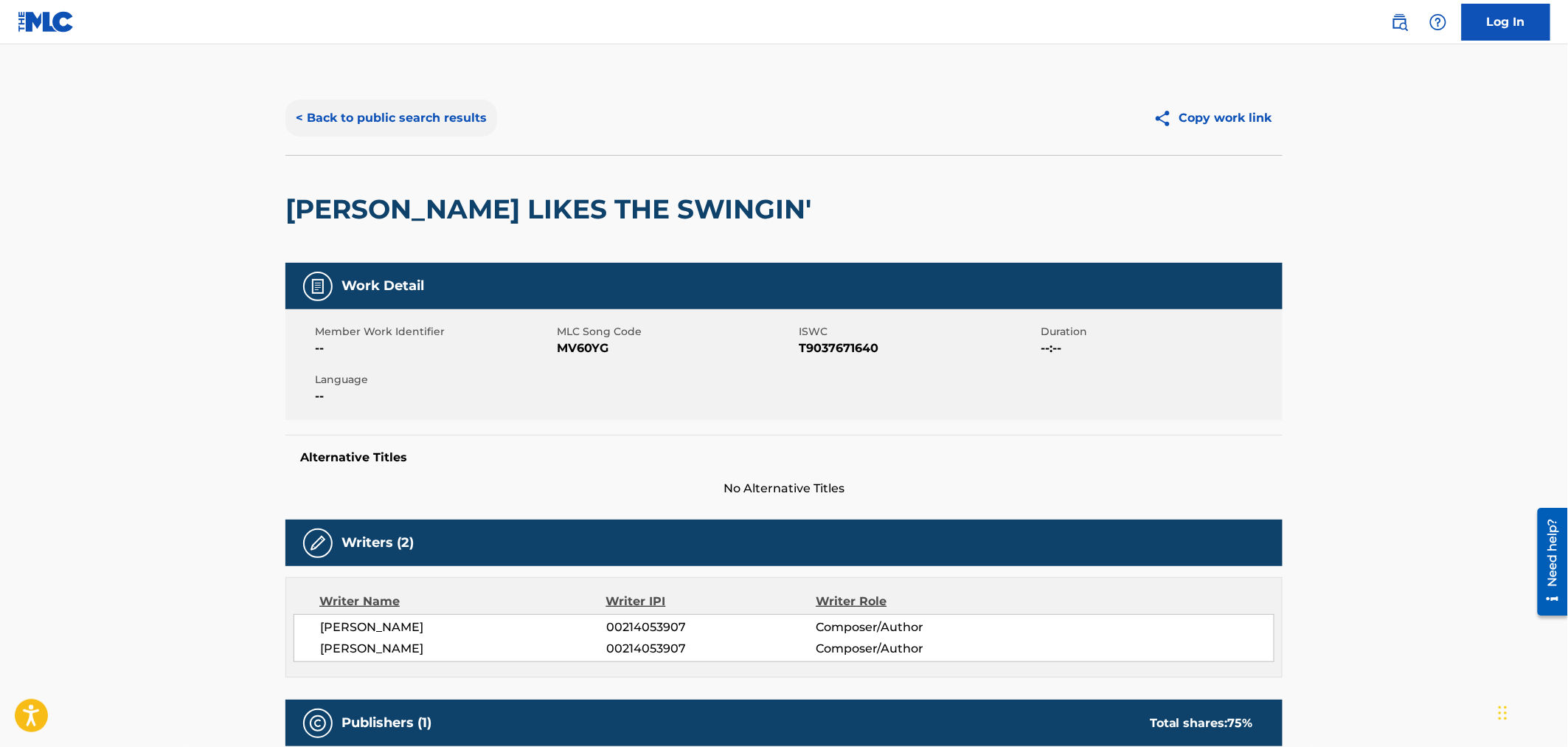
click at [443, 110] on button "< Back to public search results" at bounding box center [391, 118] width 212 height 36
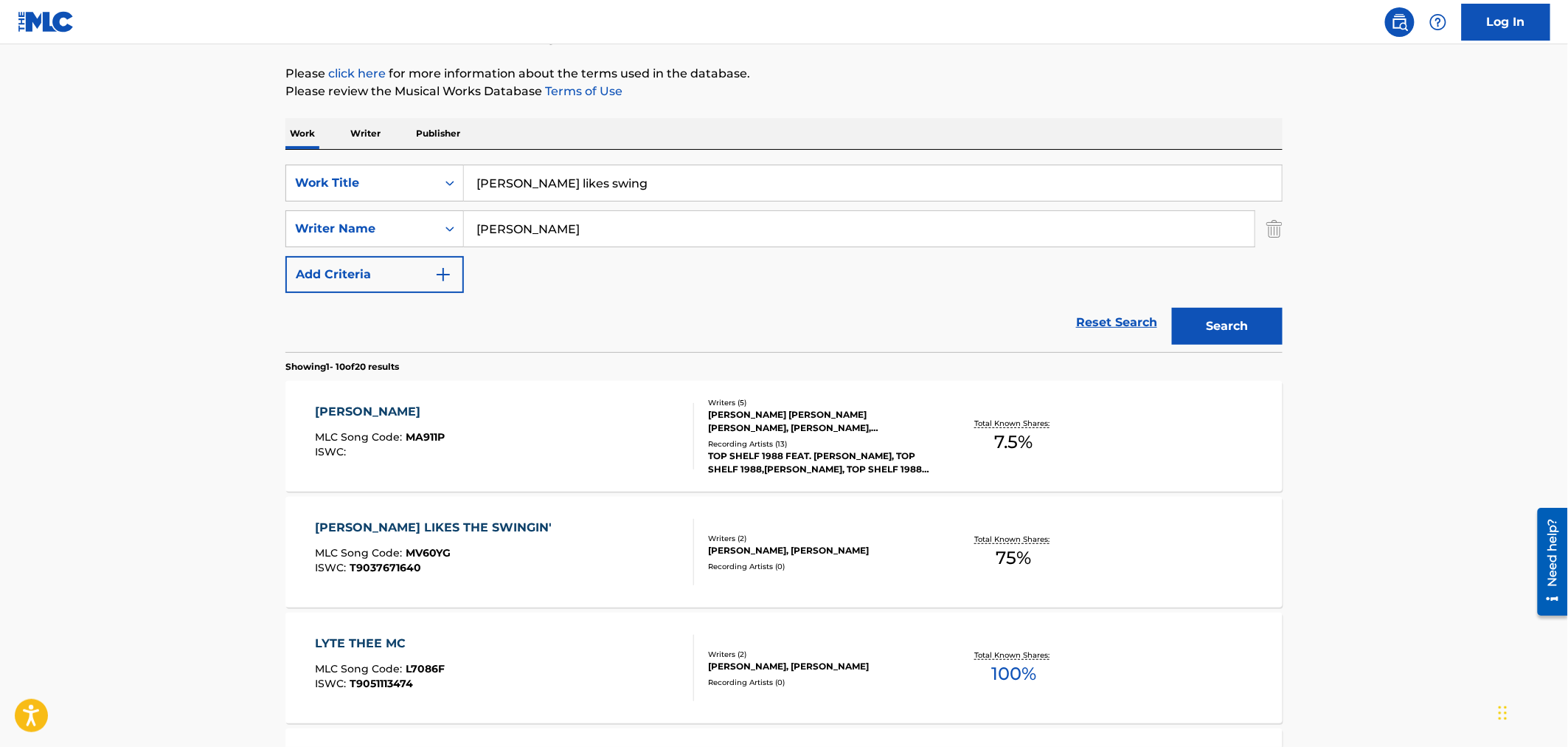
drag, startPoint x: 603, startPoint y: 188, endPoint x: 162, endPoint y: 143, distance: 443.3
click at [183, 152] on main "The MLC Public Work Search The accuracy and completeness of The MLC's data is d…" at bounding box center [784, 748] width 1568 height 1737
type input "ain't no other"
click at [1256, 320] on button "Search" at bounding box center [1227, 326] width 110 height 36
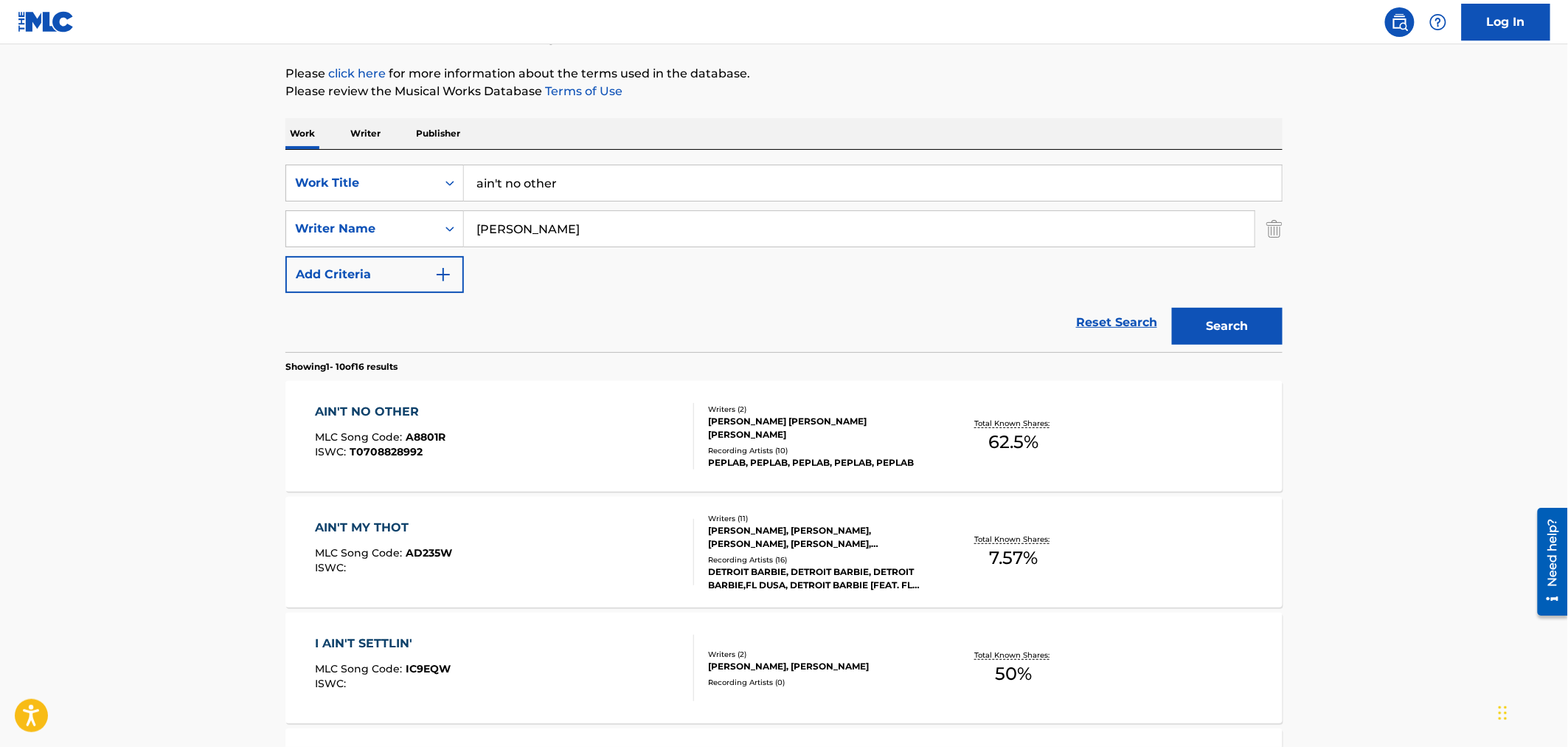
click at [882, 432] on div "[PERSON_NAME] [PERSON_NAME] [PERSON_NAME]" at bounding box center [819, 428] width 222 height 27
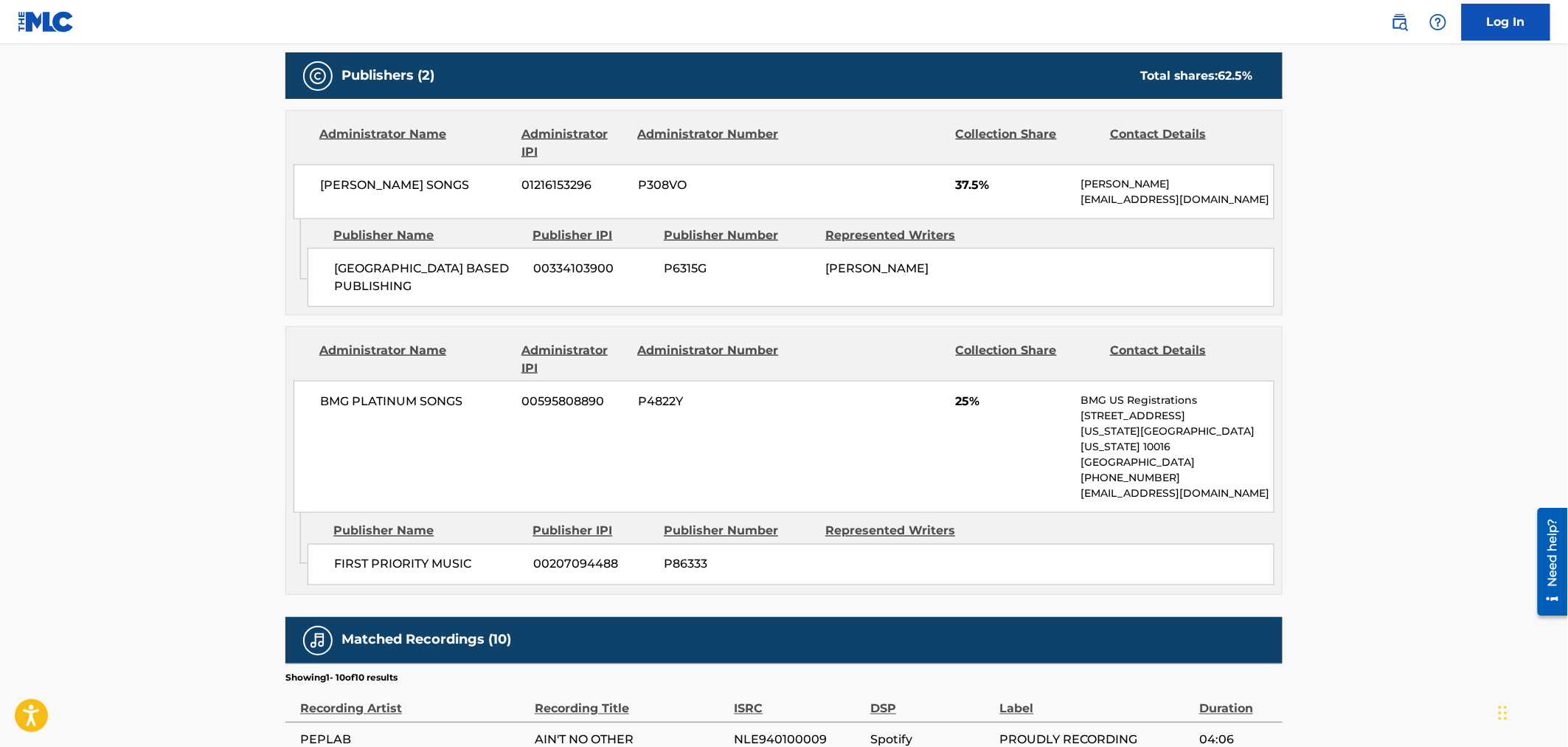
scroll to position [655, 0]
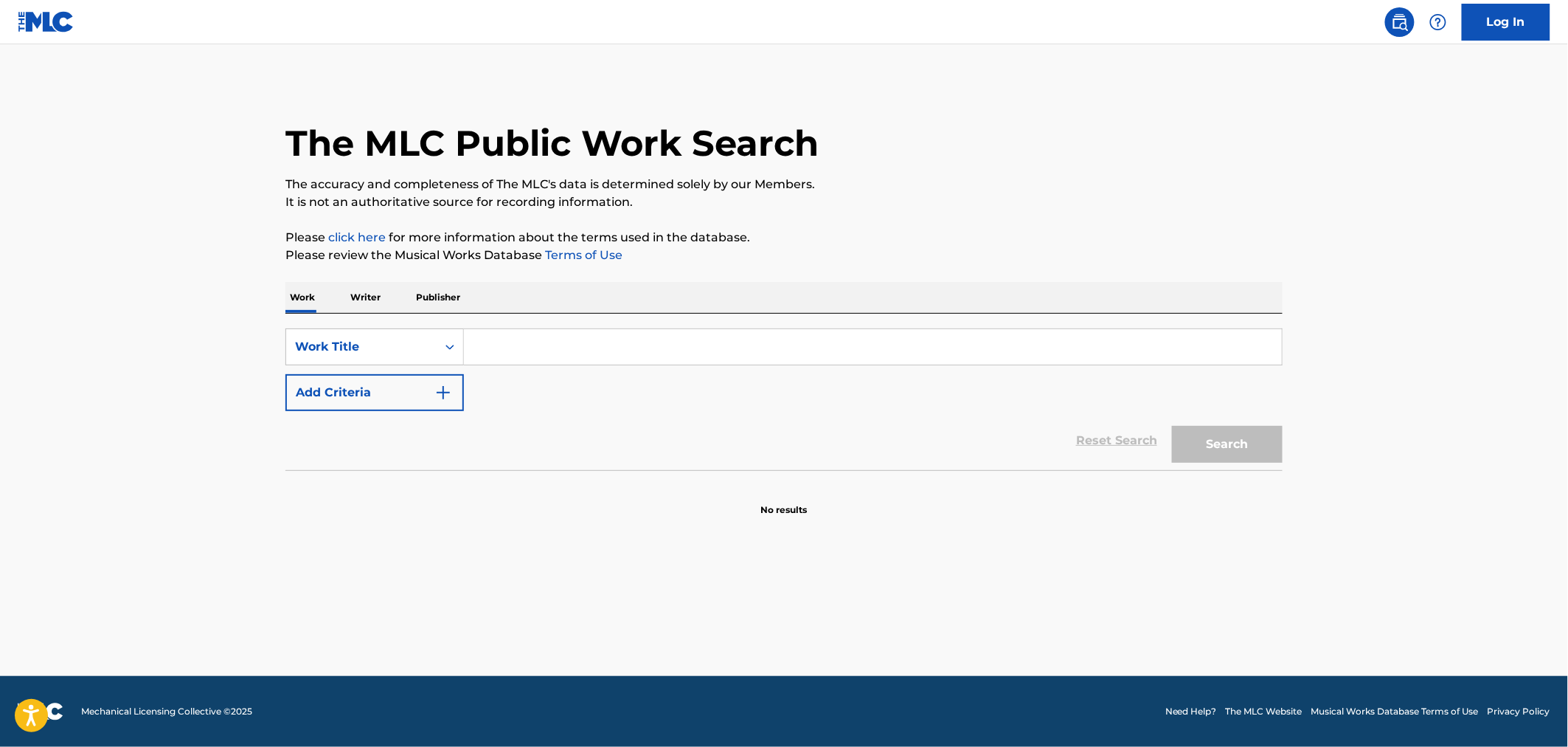
click at [613, 350] on input "Search Form" at bounding box center [872, 346] width 818 height 35
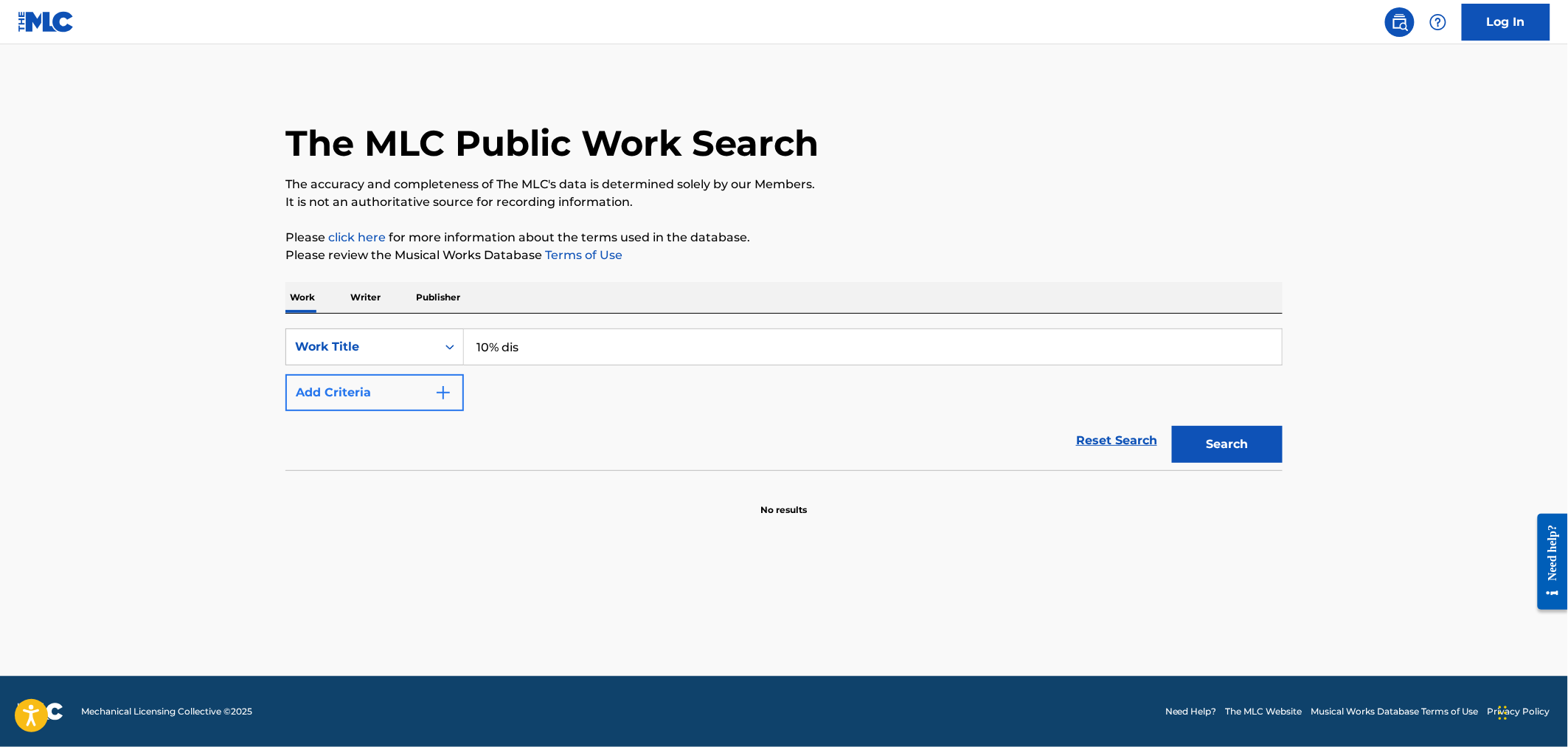
type input "10% dis"
click at [411, 385] on button "Add Criteria" at bounding box center [375, 392] width 178 height 36
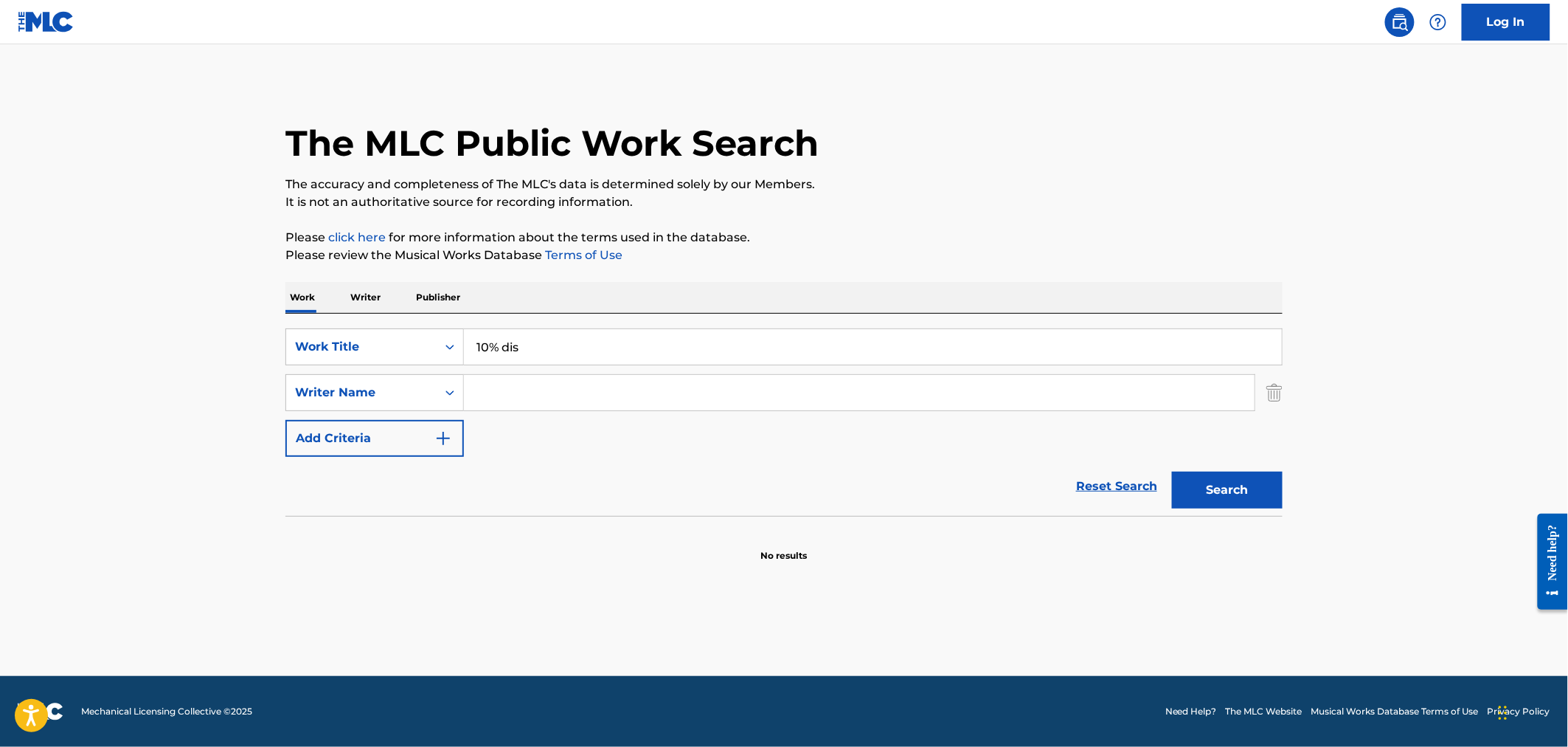
click at [504, 399] on input "Search Form" at bounding box center [859, 392] width 791 height 35
type input "[PERSON_NAME]"
click at [1241, 495] on button "Search" at bounding box center [1227, 490] width 110 height 36
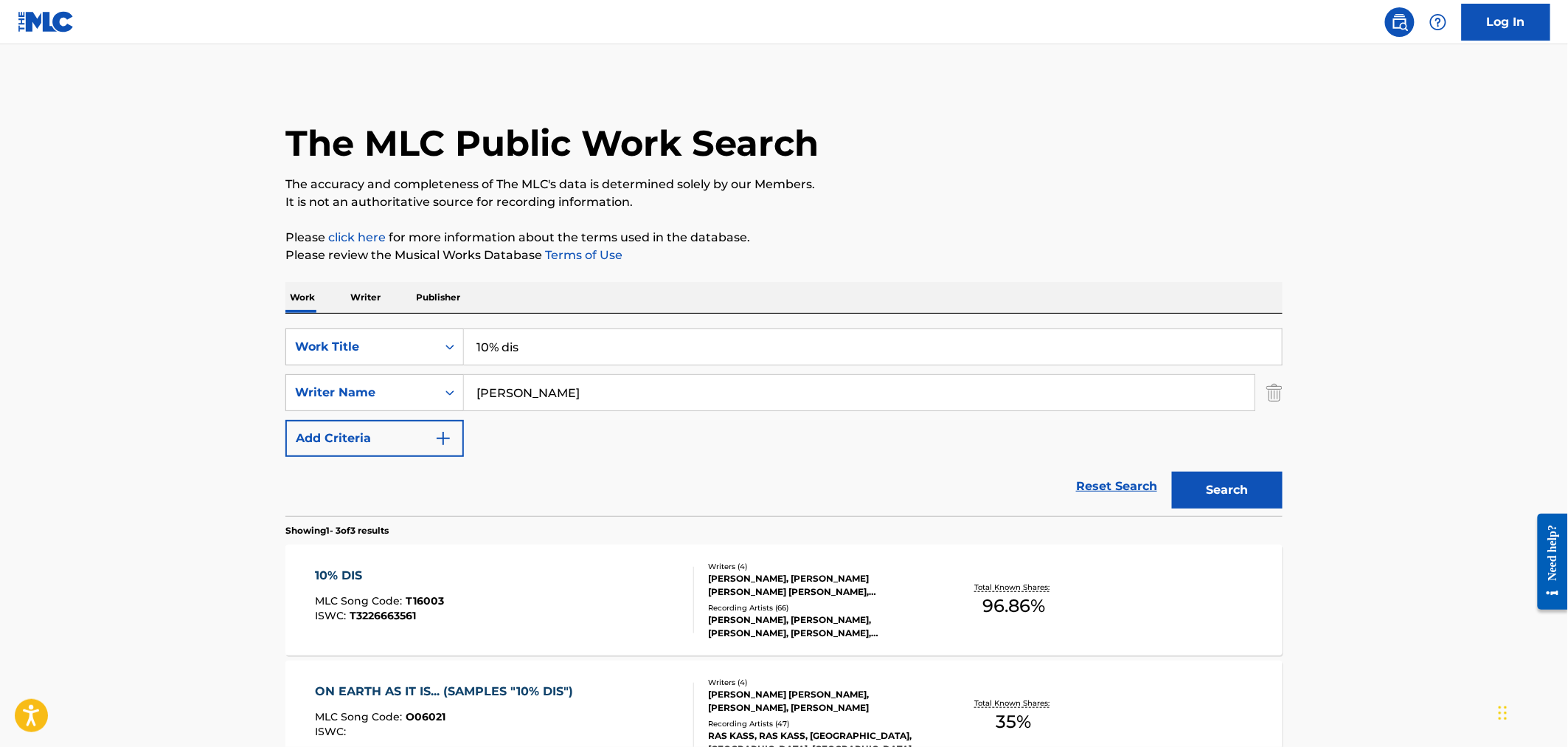
click at [562, 586] on div "10% DIS MLC Song Code : T16003 ISWC : T3226663561" at bounding box center [504, 599] width 379 height 66
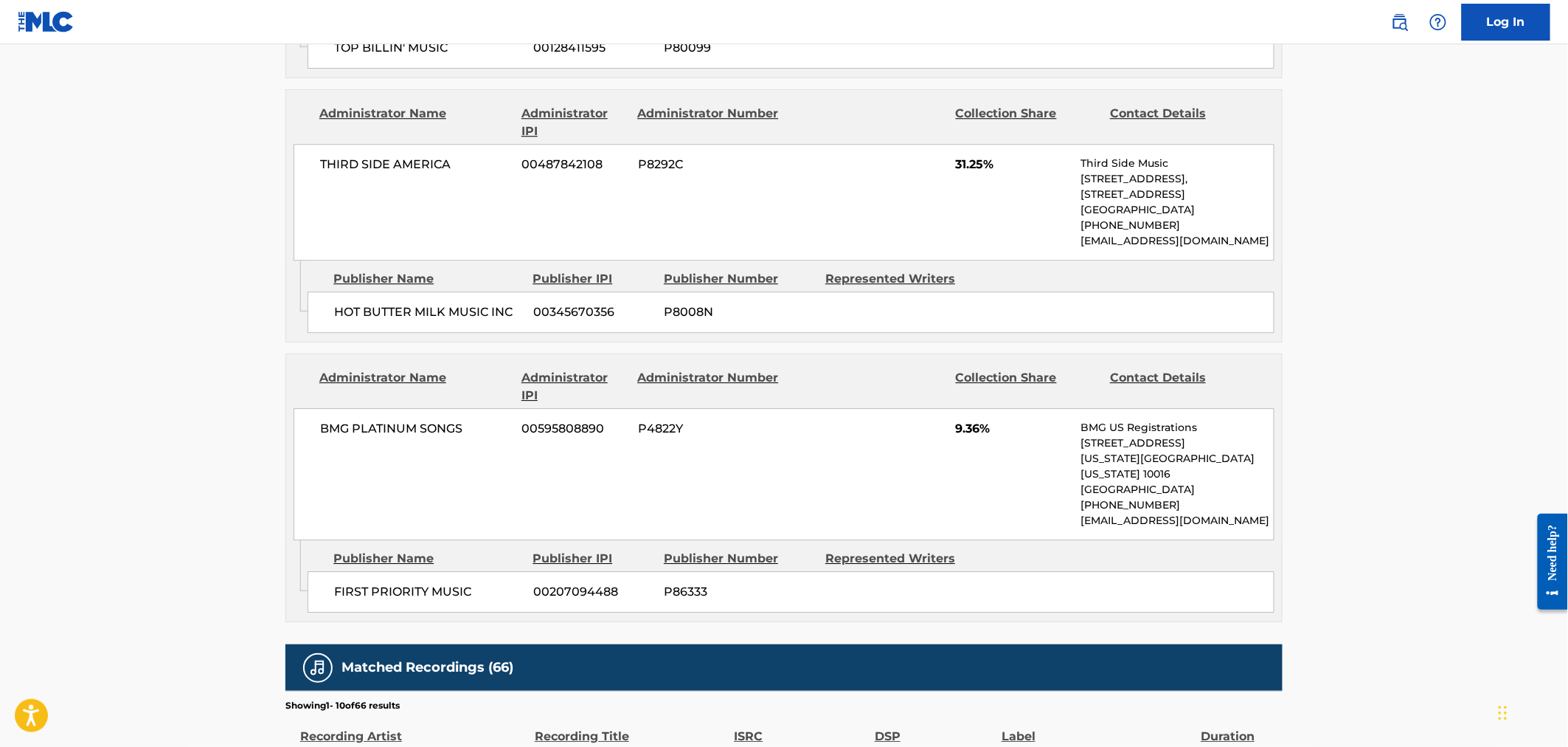
scroll to position [1721, 0]
